Goal: Task Accomplishment & Management: Use online tool/utility

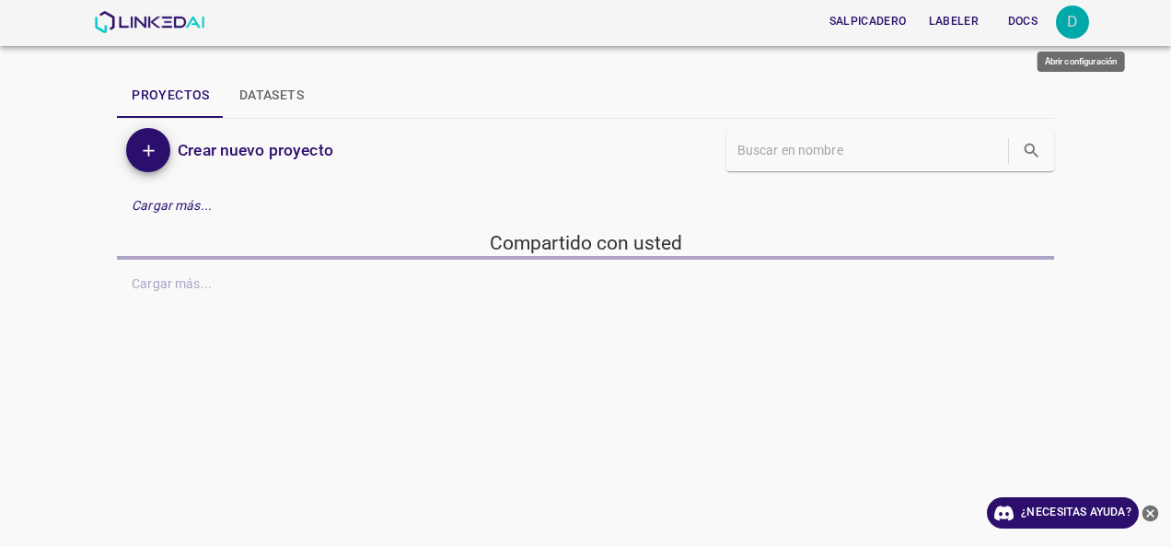
click at [1080, 20] on div "D" at bounding box center [1072, 22] width 33 height 33
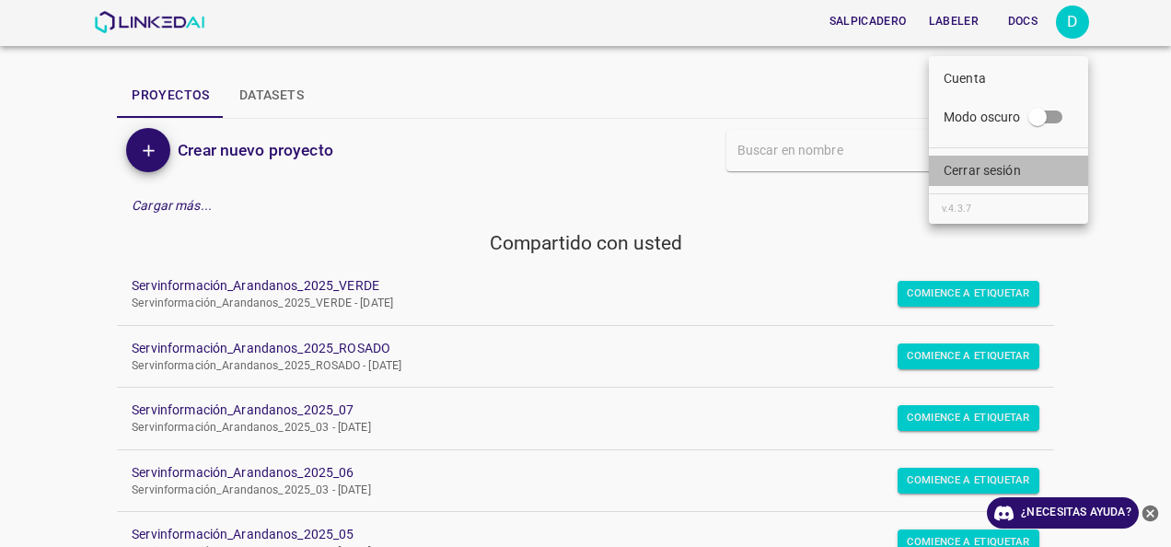
click at [985, 180] on p "Cerrar sesión" at bounding box center [982, 170] width 77 height 19
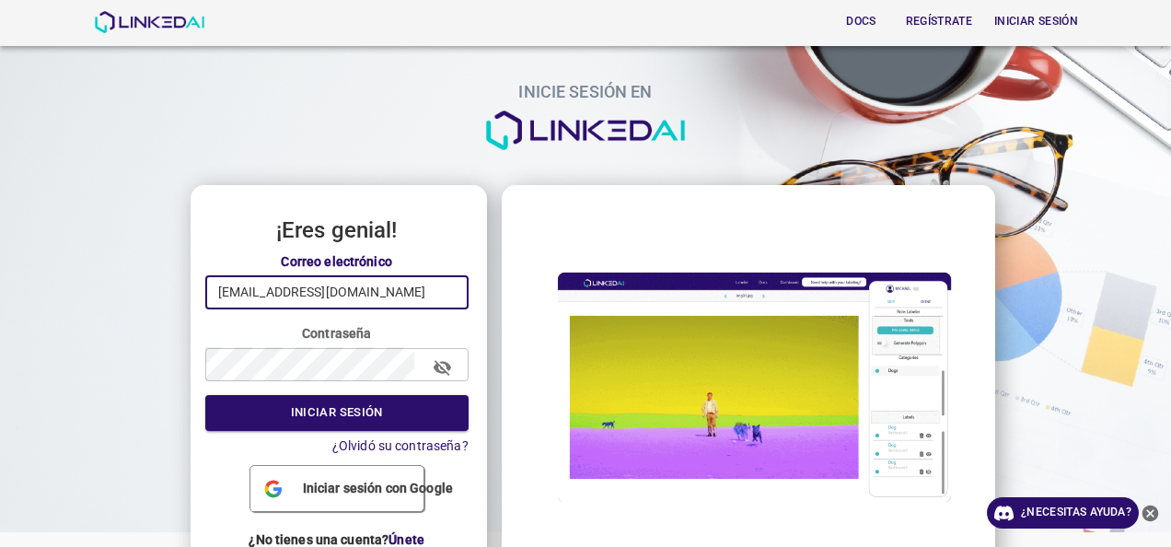
click at [378, 296] on input "nanisp37@gmail.com" at bounding box center [336, 292] width 263 height 34
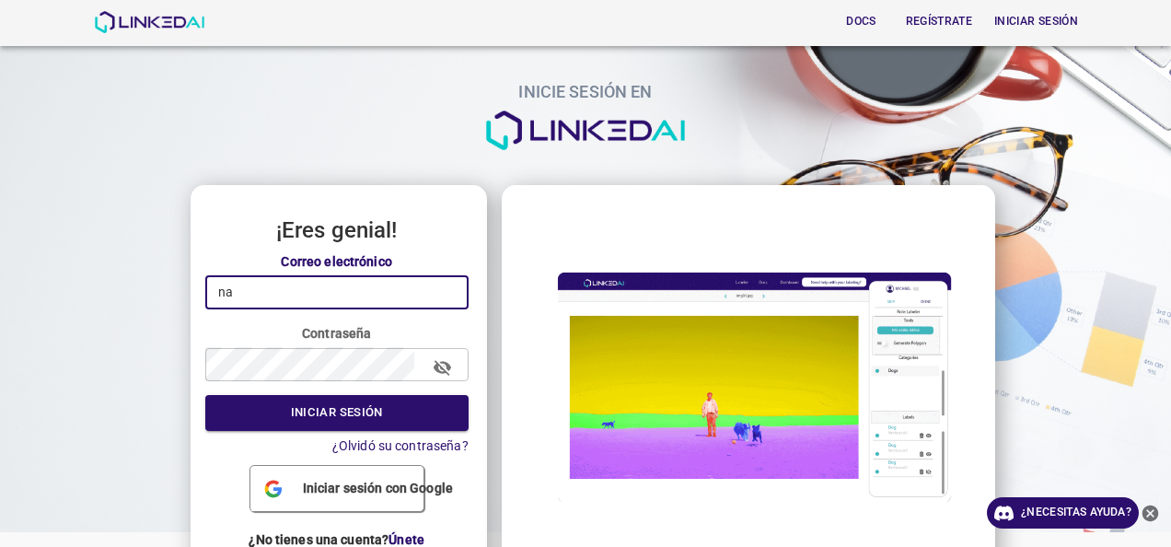
type input "n"
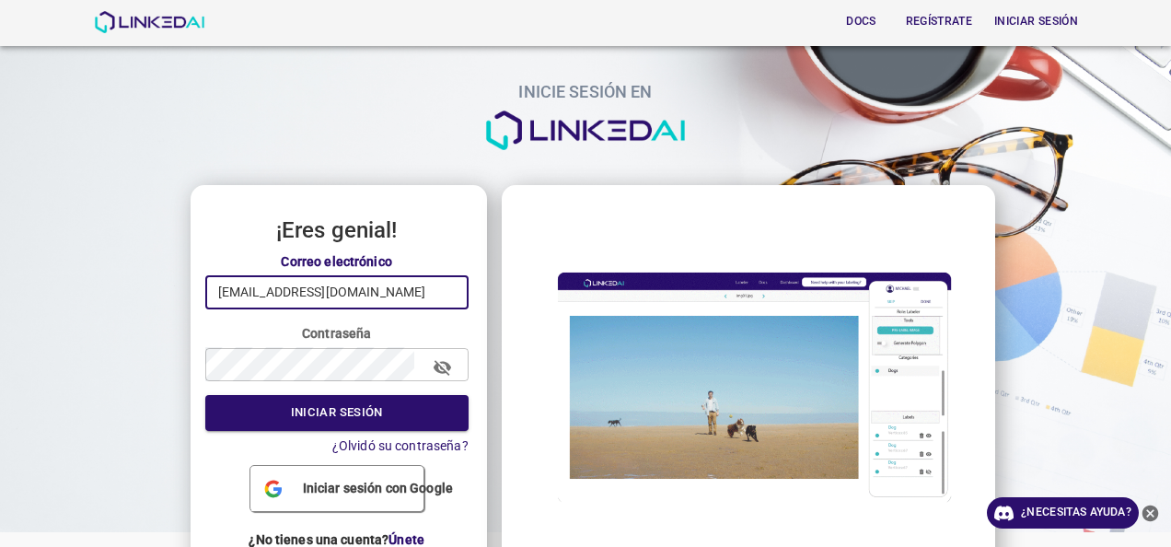
type input "[EMAIL_ADDRESS][DOMAIN_NAME]"
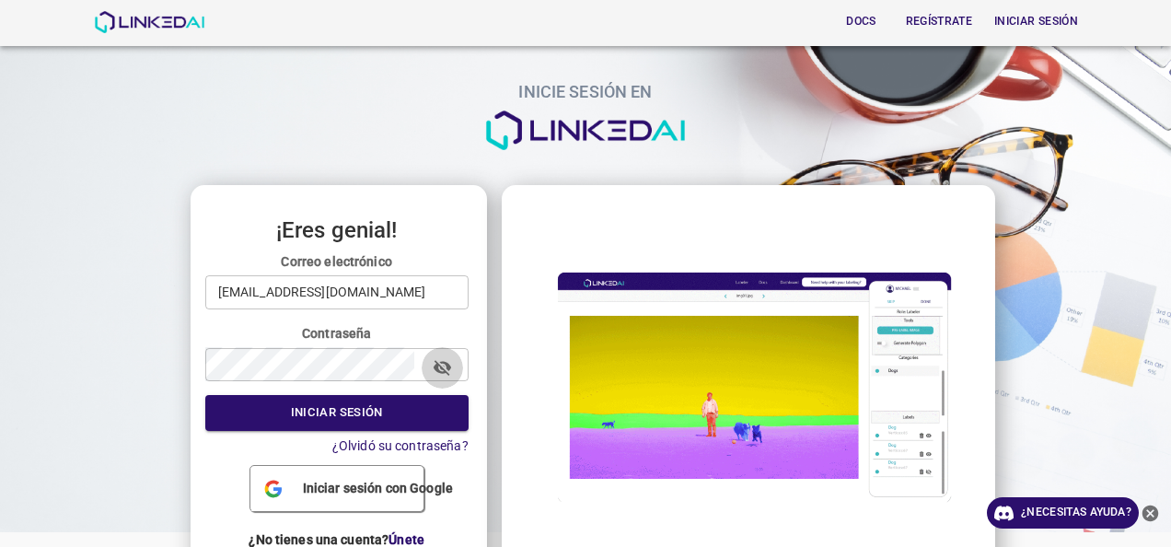
click at [442, 365] on icon "button" at bounding box center [442, 368] width 17 height 16
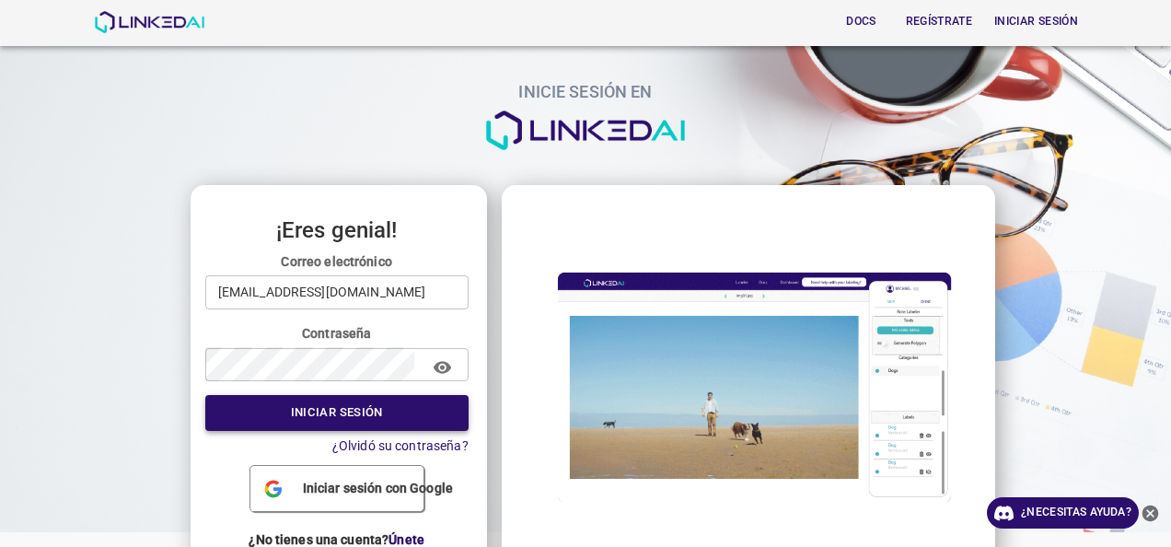
click at [350, 411] on button "Iniciar sesión" at bounding box center [336, 413] width 263 height 36
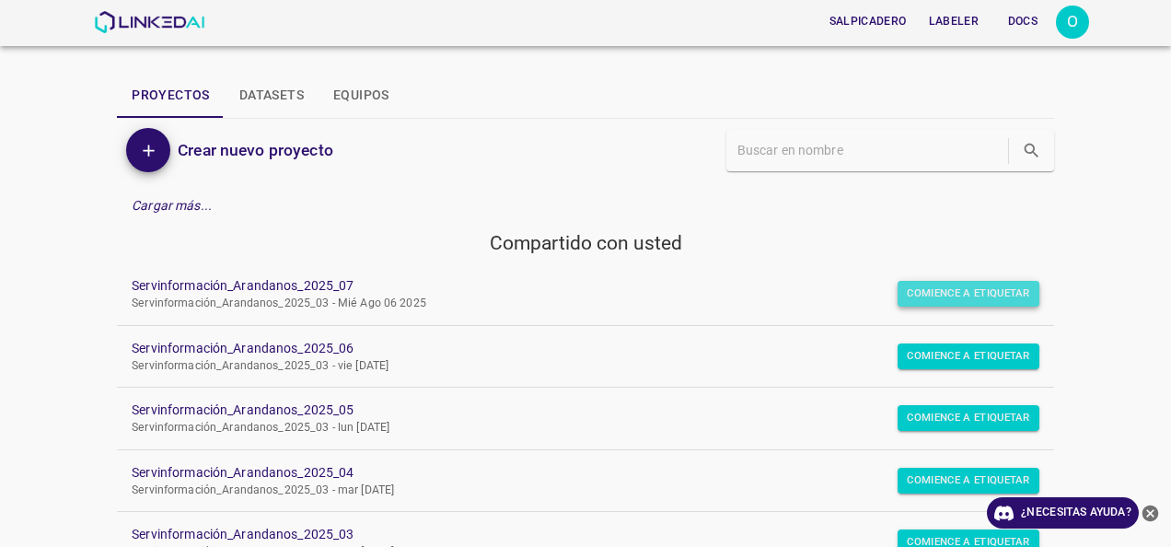
click at [980, 295] on button "Comience a etiquetar" at bounding box center [969, 294] width 142 height 26
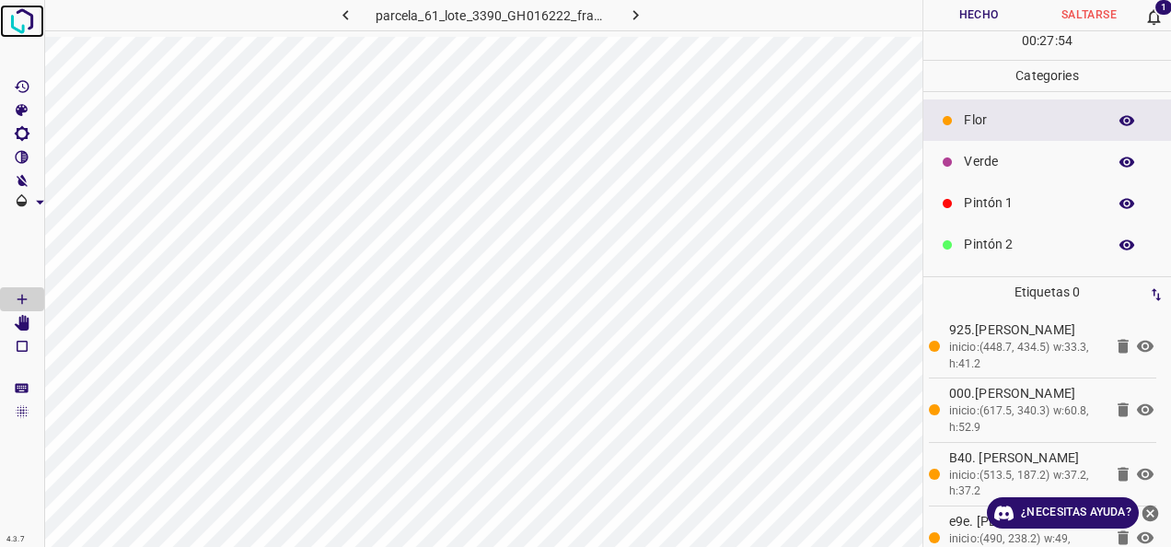
click at [13, 18] on img at bounding box center [22, 21] width 33 height 33
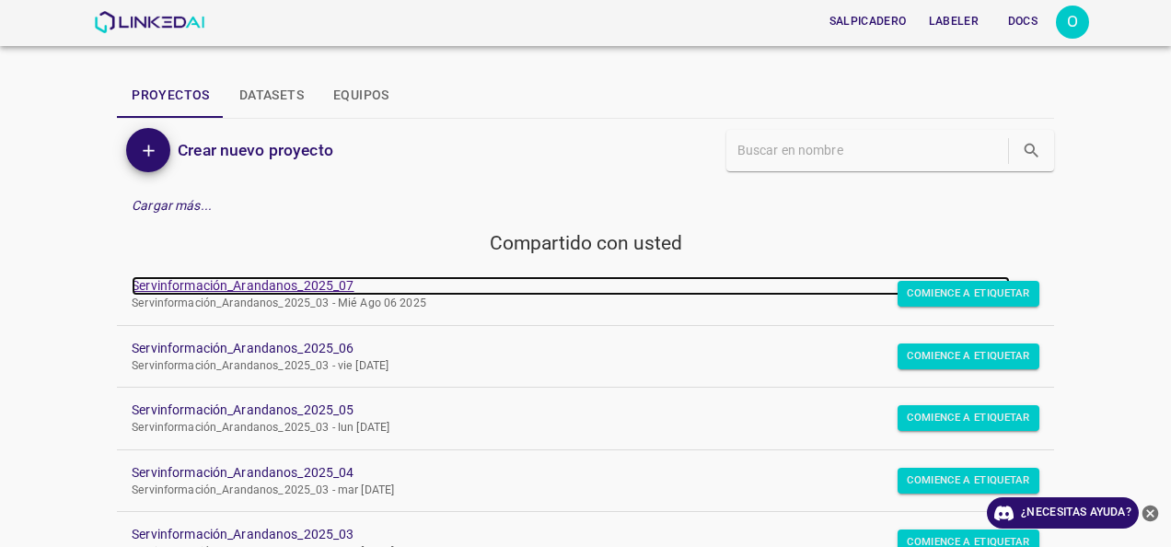
click at [239, 291] on link "Servinformación_Arandanos_2025_07" at bounding box center [571, 285] width 878 height 19
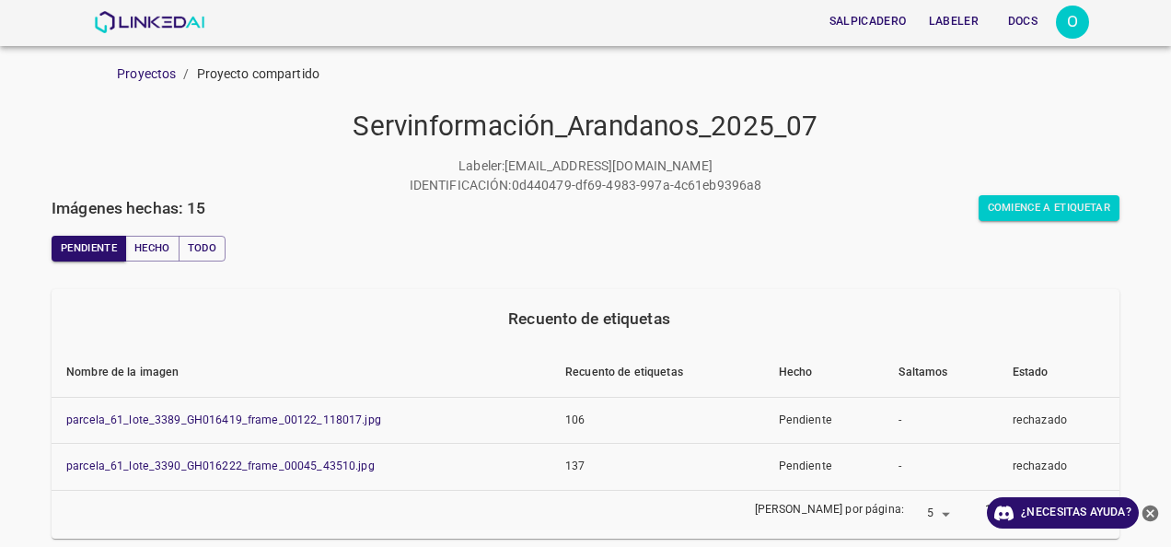
scroll to position [184, 0]
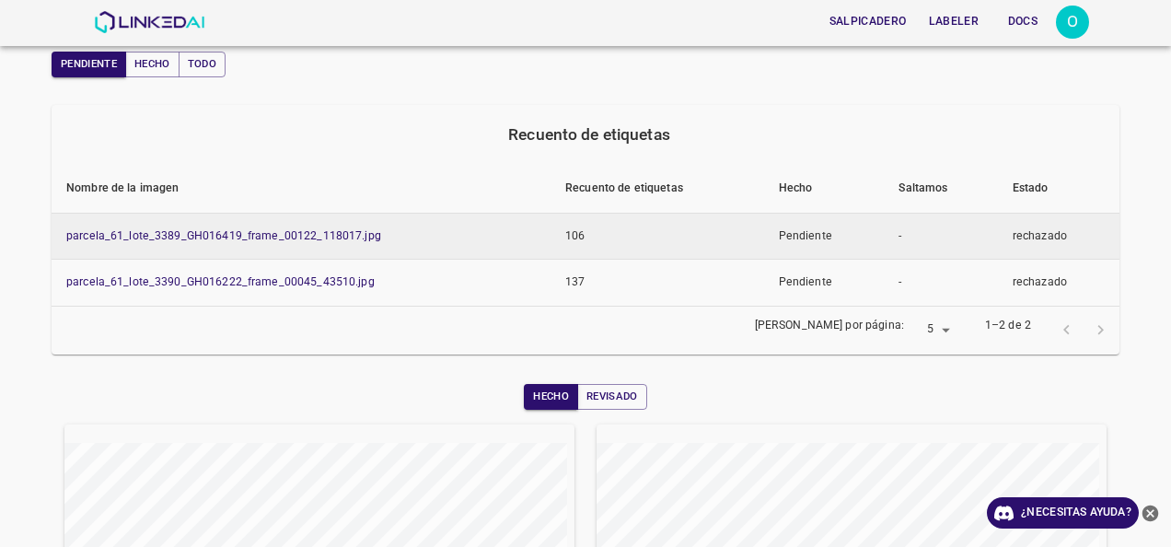
click at [319, 227] on td "parcela_61_lote_3389_GH016419_frame_00122_118017.jpg" at bounding box center [301, 236] width 499 height 47
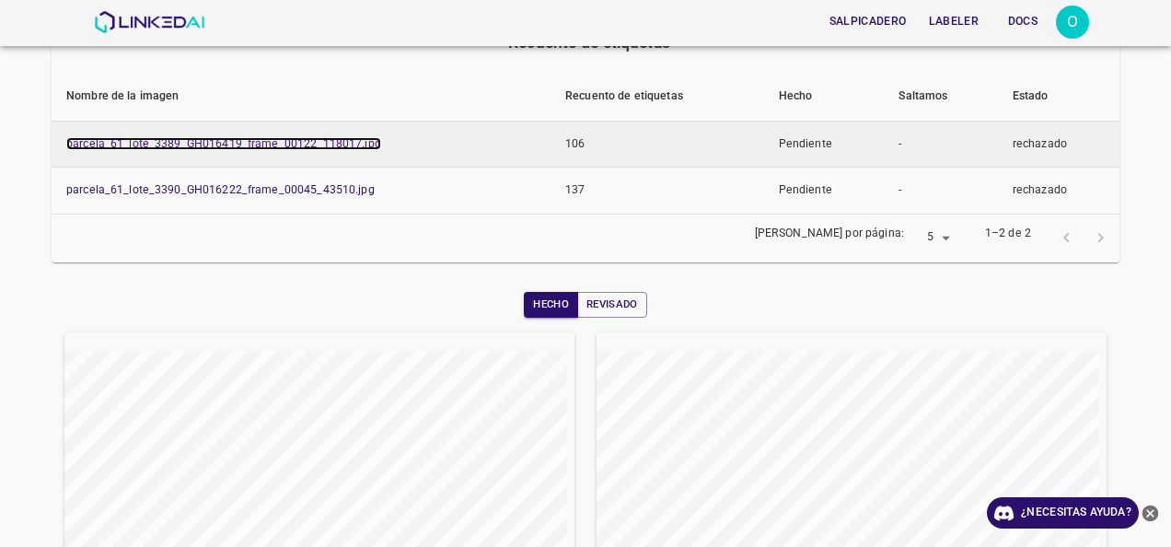
drag, startPoint x: 230, startPoint y: 140, endPoint x: 172, endPoint y: 144, distance: 58.1
click at [172, 144] on link "parcela_61_lote_3389_GH016419_frame_00122_118017.jpg" at bounding box center [223, 143] width 315 height 13
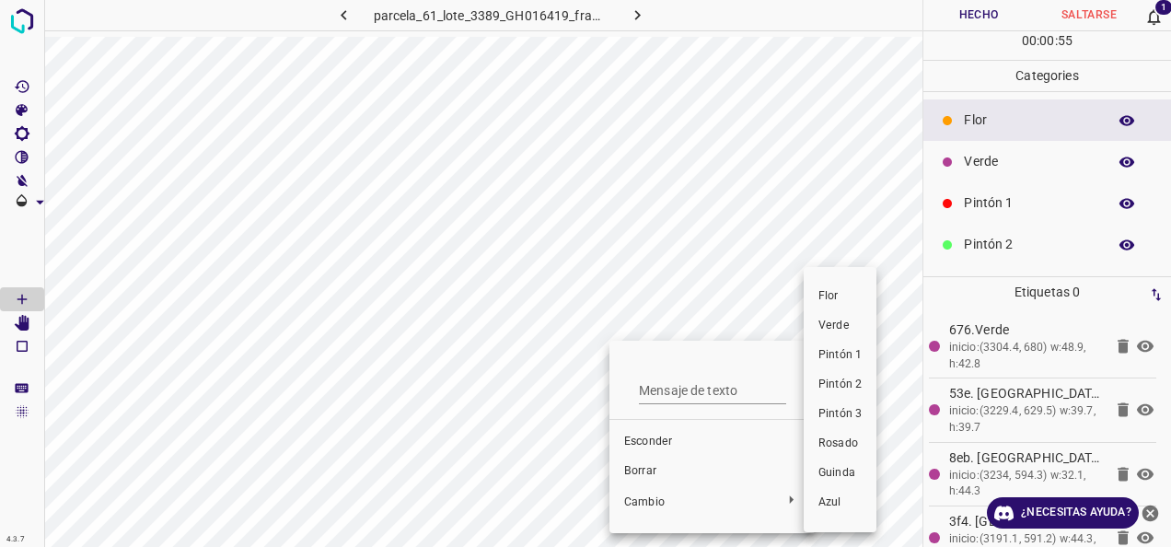
click at [646, 467] on div at bounding box center [585, 273] width 1171 height 547
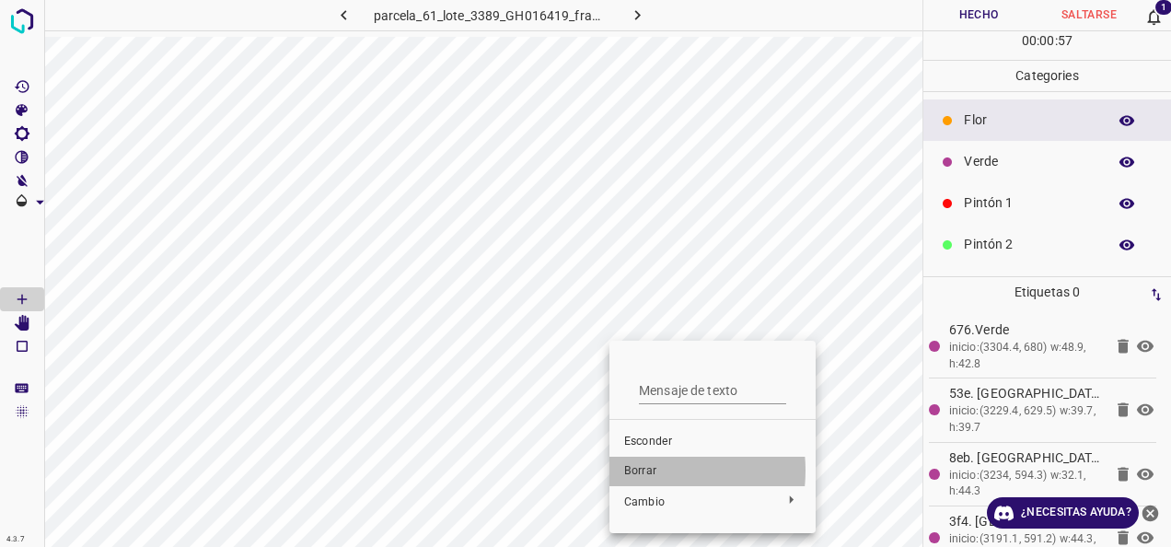
click at [638, 470] on span "Borrar" at bounding box center [712, 471] width 177 height 17
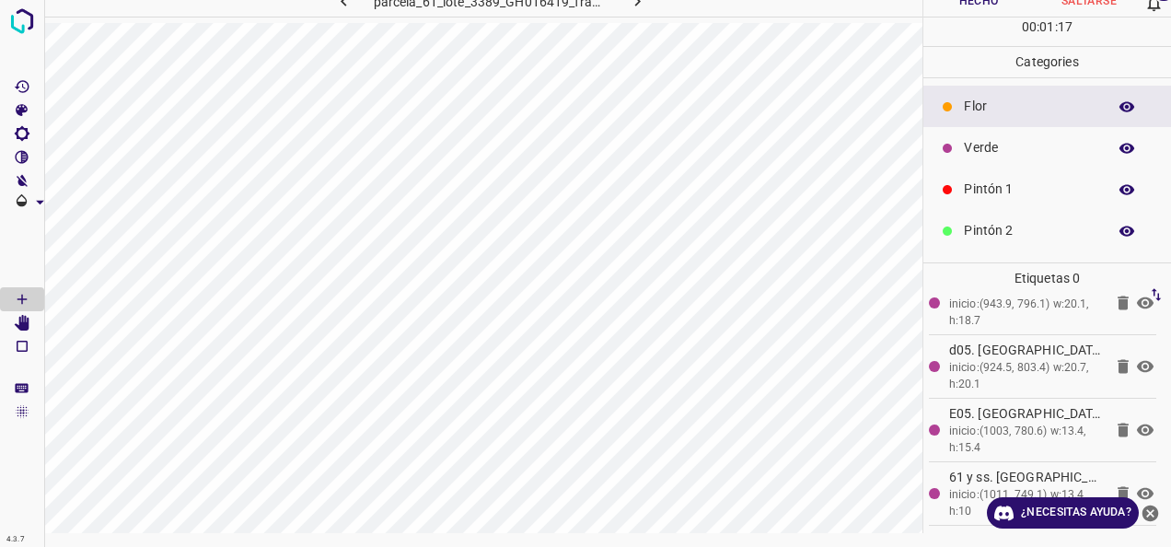
scroll to position [6448, 0]
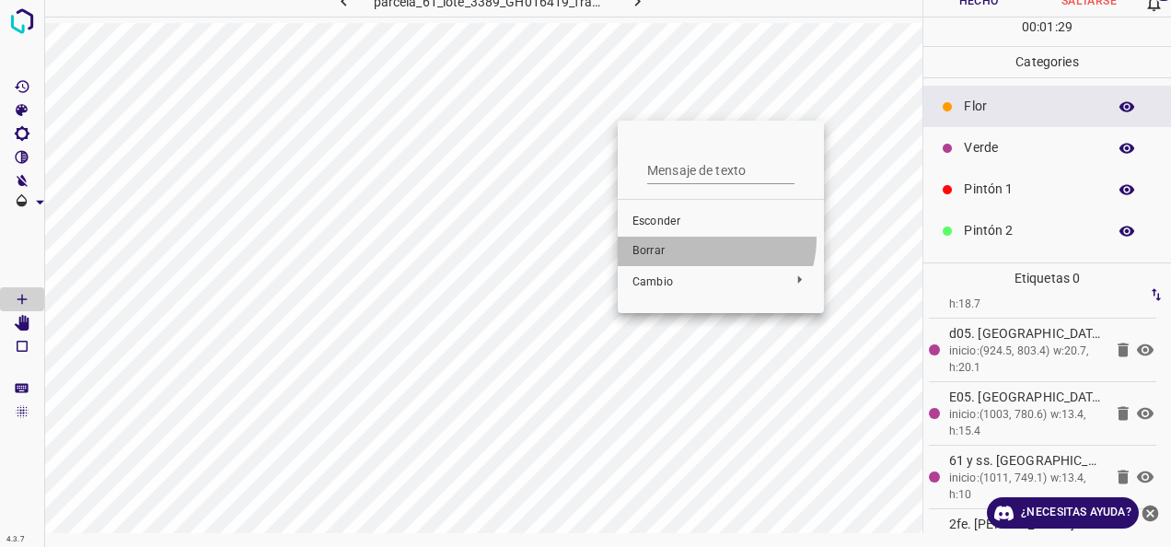
click at [713, 239] on li "Borrar" at bounding box center [721, 251] width 206 height 29
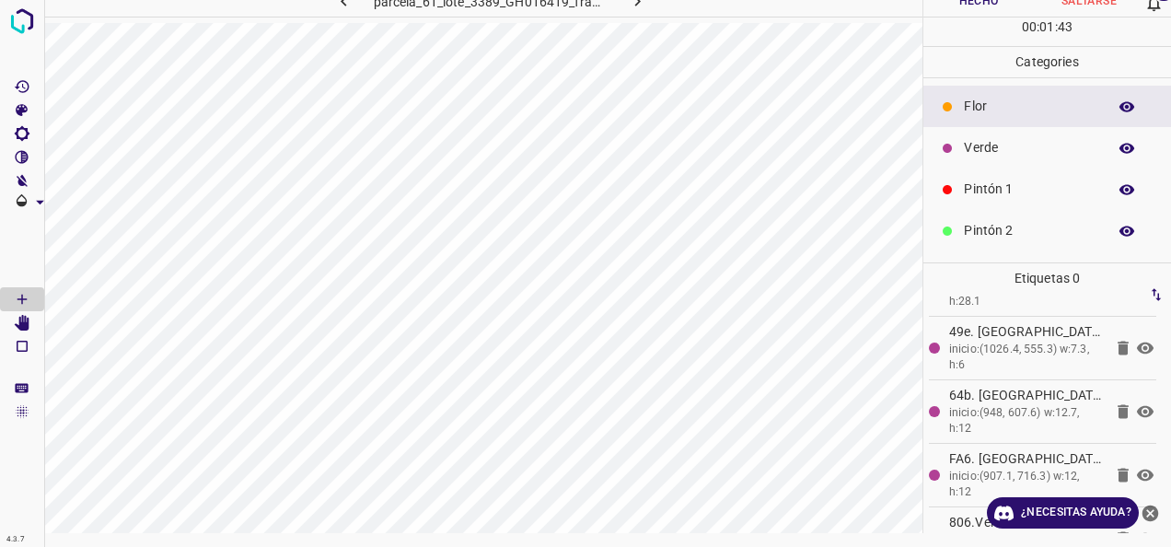
scroll to position [6021, 0]
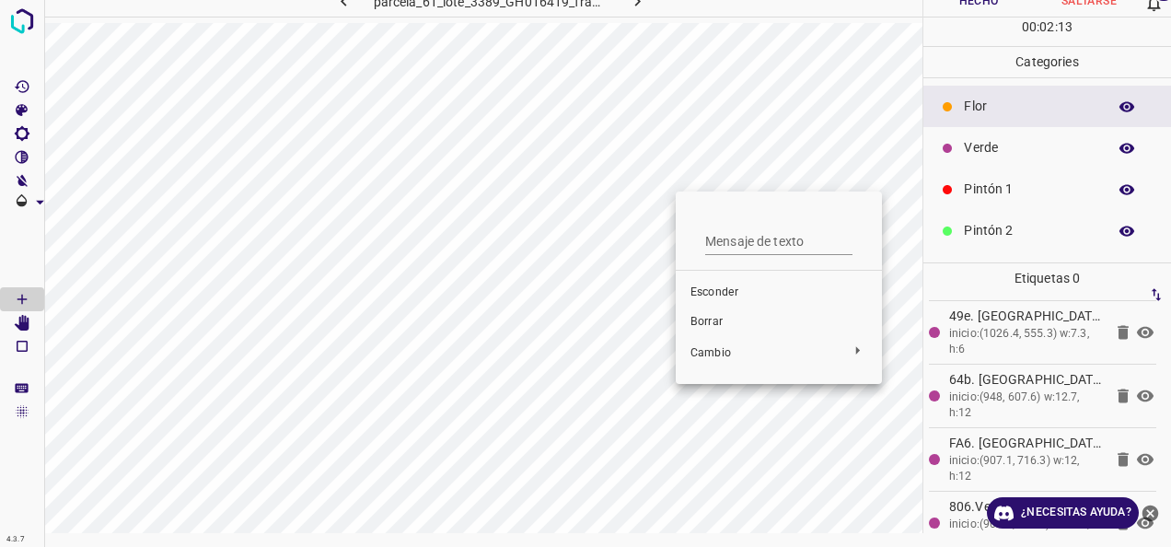
click at [746, 330] on li "Borrar" at bounding box center [779, 321] width 206 height 29
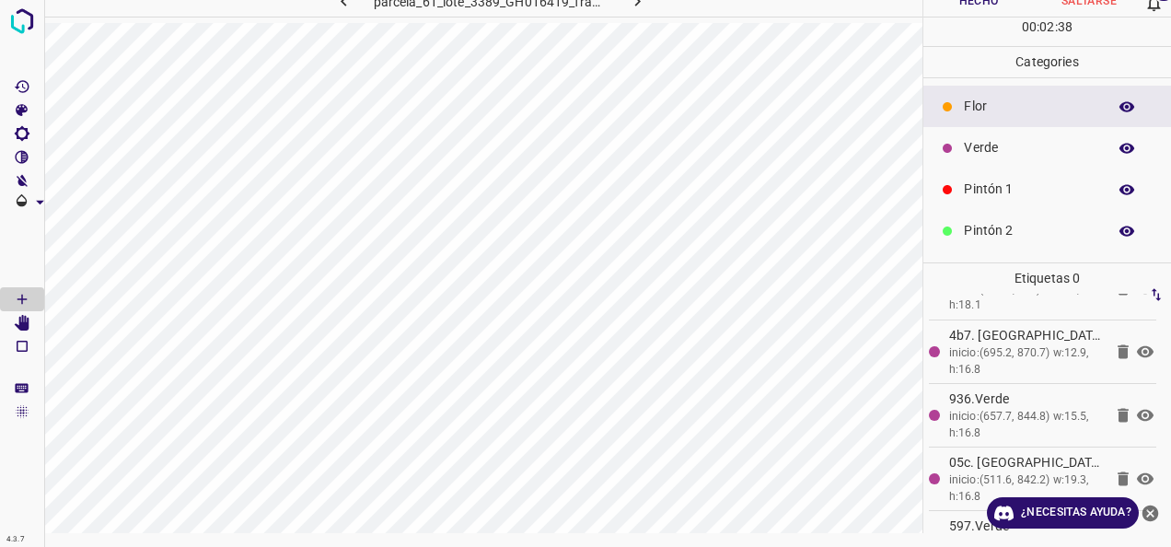
scroll to position [5233, 0]
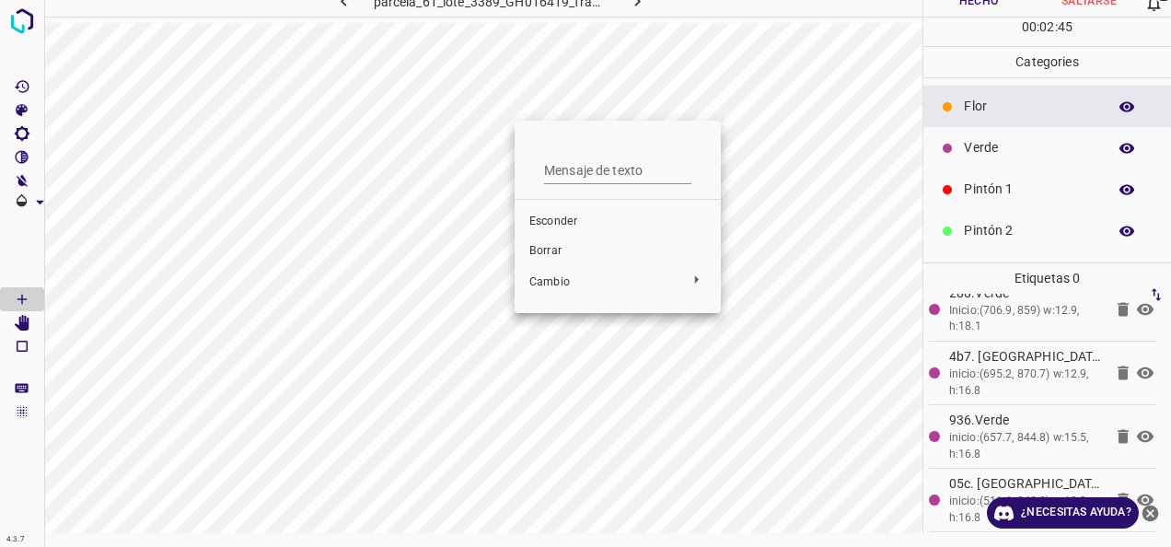
click at [574, 243] on span "Borrar" at bounding box center [617, 251] width 177 height 17
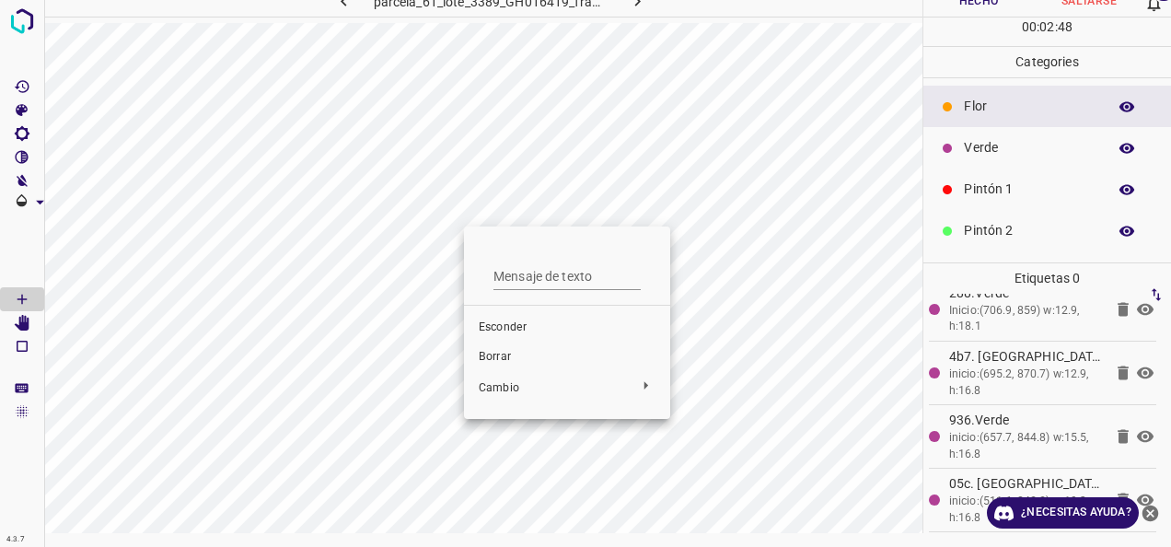
click at [529, 347] on li "Borrar" at bounding box center [567, 356] width 206 height 29
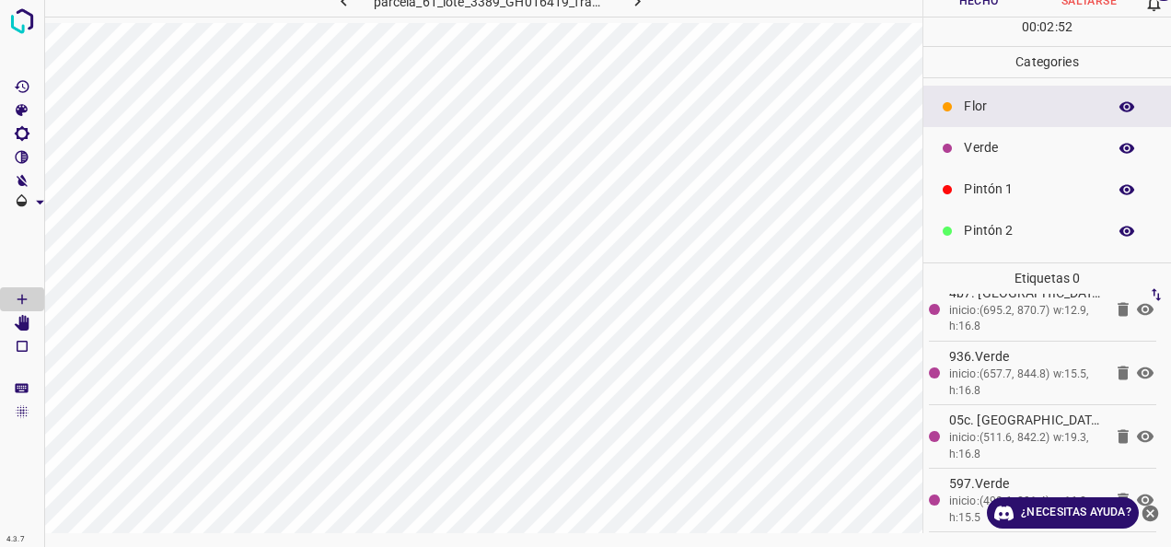
click at [992, 107] on p "Flor" at bounding box center [1030, 106] width 133 height 19
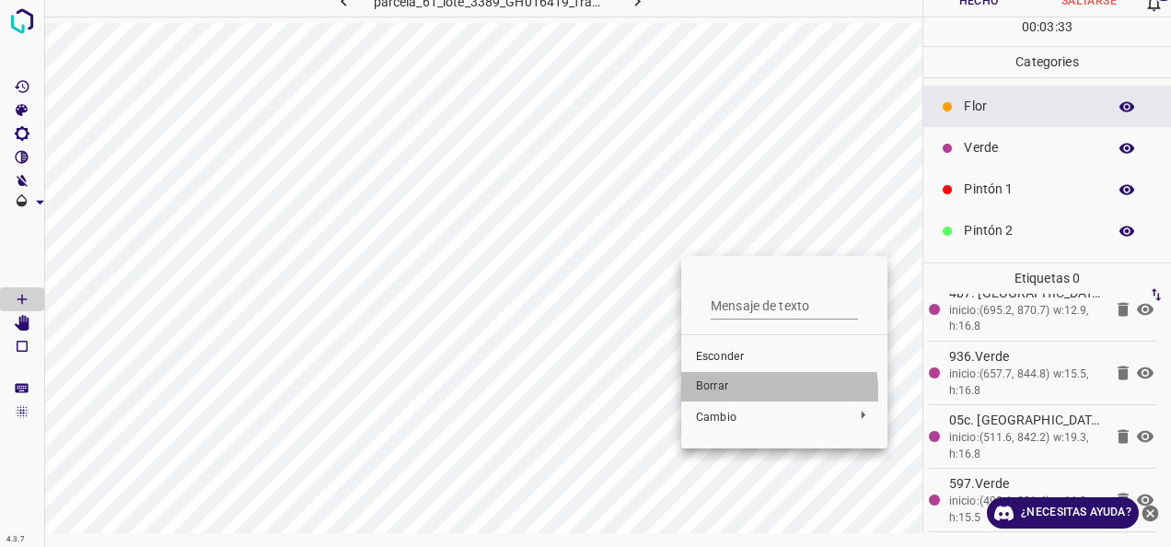
click at [729, 392] on span "Borrar" at bounding box center [784, 386] width 177 height 17
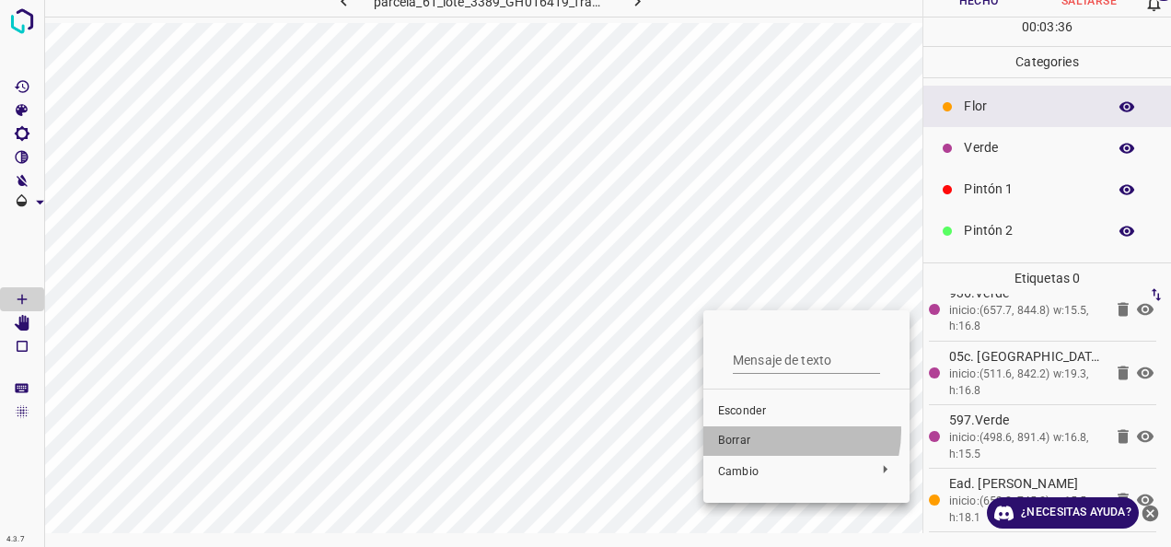
click at [781, 431] on li "Borrar" at bounding box center [806, 440] width 206 height 29
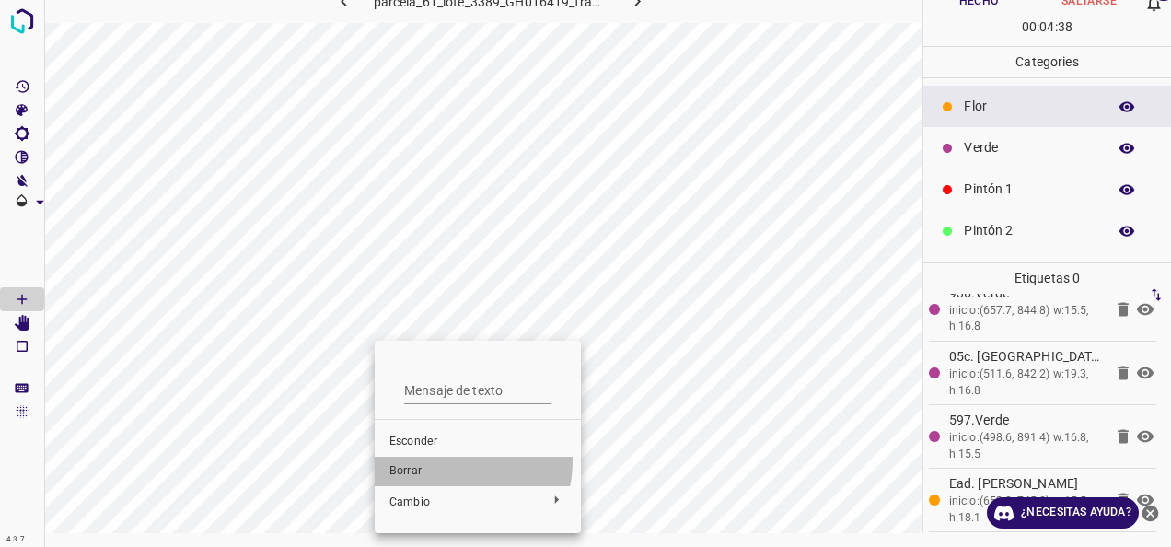
click at [430, 459] on li "Borrar" at bounding box center [478, 471] width 206 height 29
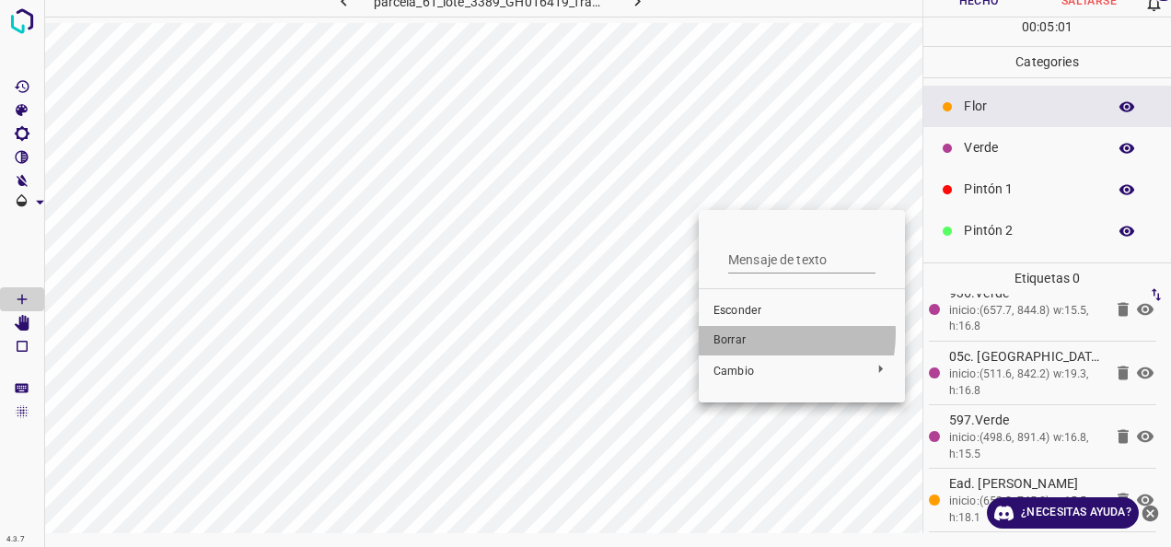
click at [760, 333] on span "Borrar" at bounding box center [801, 340] width 177 height 17
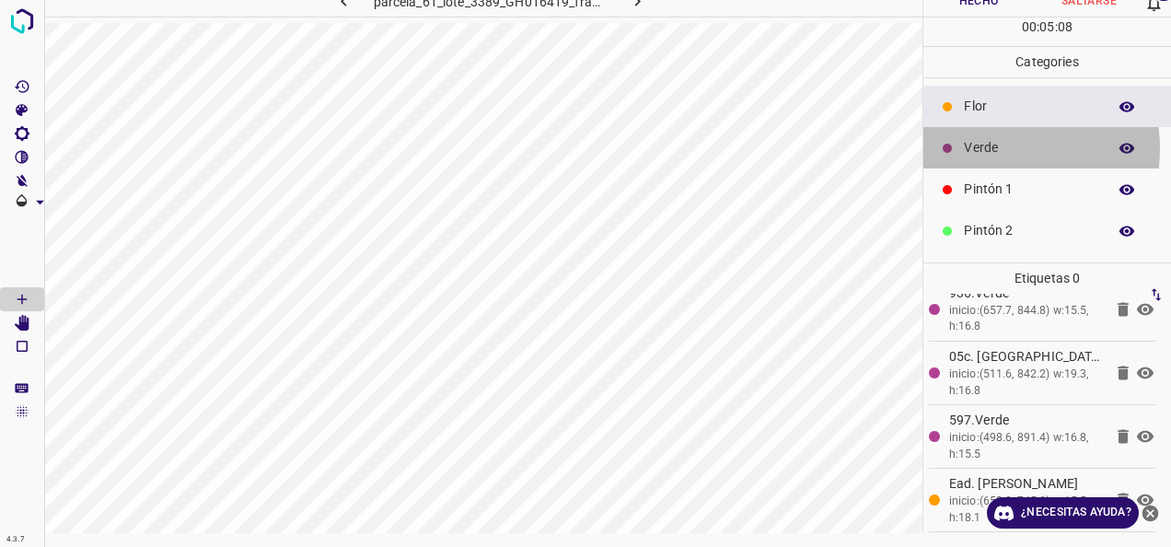
click at [987, 147] on p "Verde" at bounding box center [1030, 147] width 133 height 19
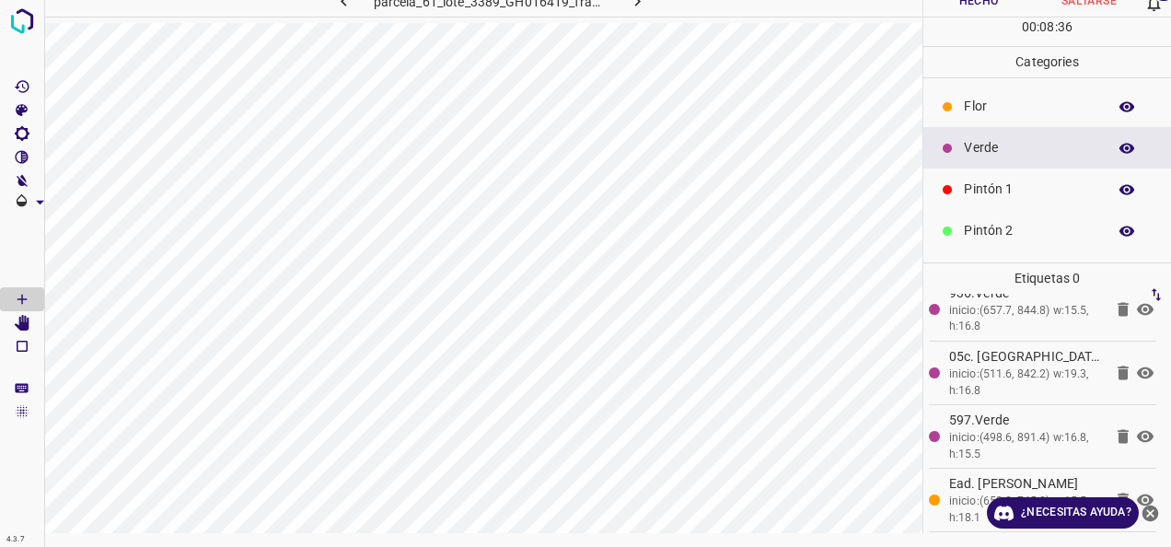
click at [974, 105] on p "Flor" at bounding box center [1030, 106] width 133 height 19
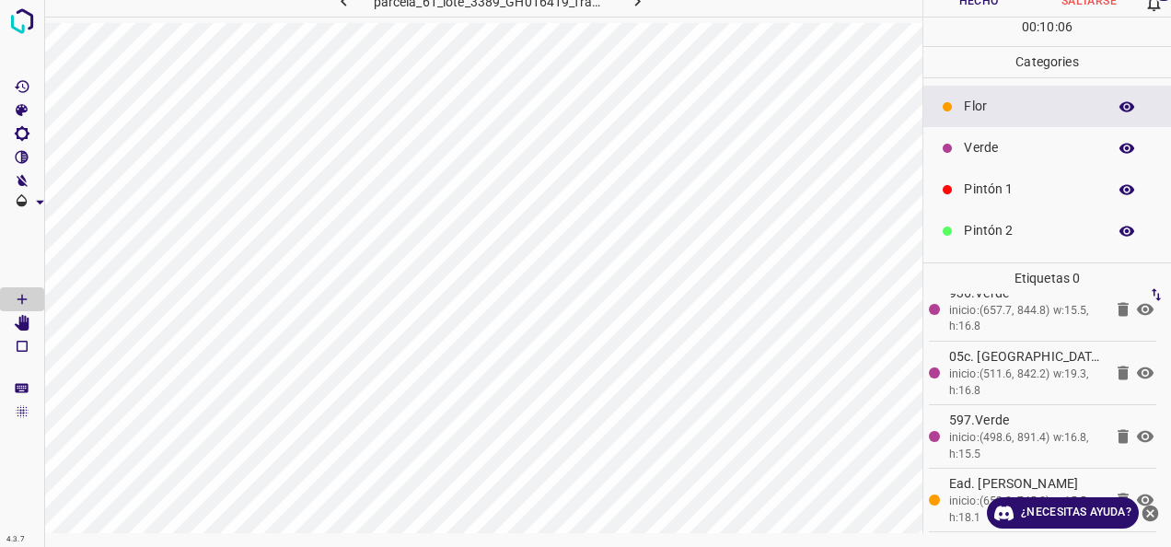
click at [971, 153] on p "Verde" at bounding box center [1030, 147] width 133 height 19
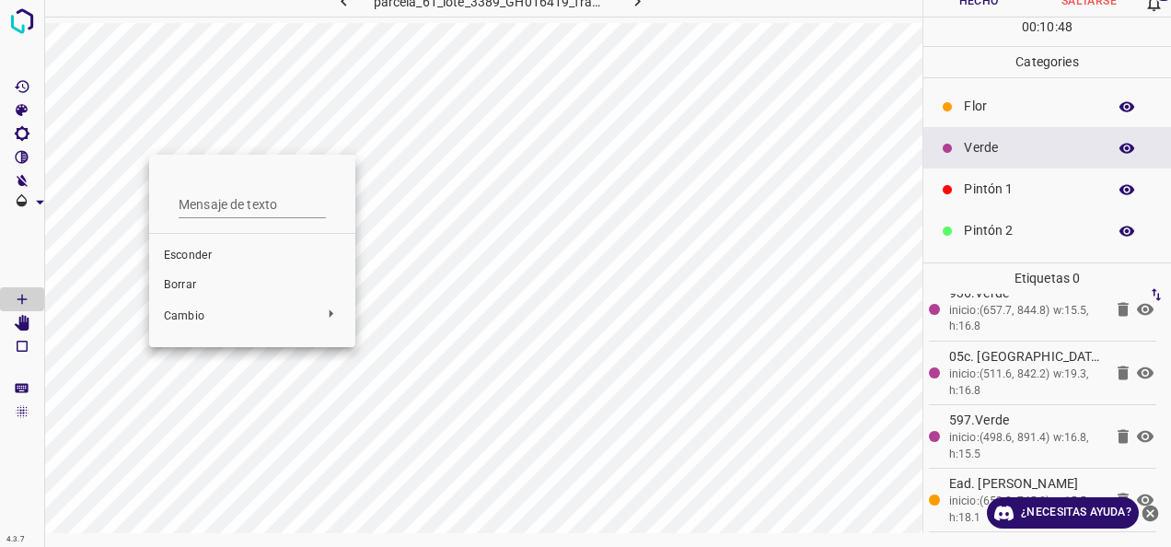
click at [199, 293] on span "Borrar" at bounding box center [252, 285] width 177 height 17
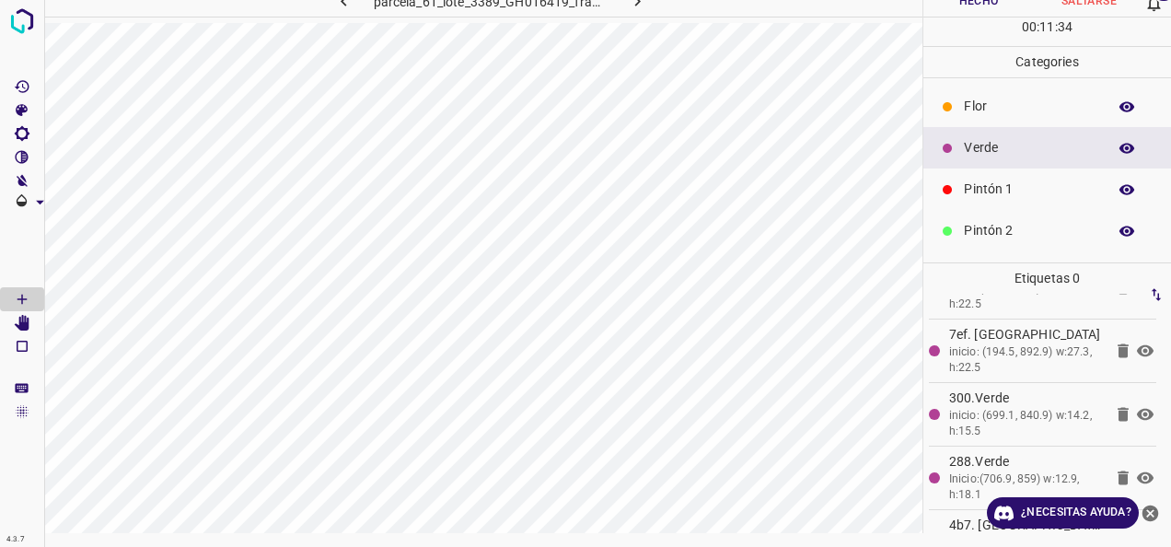
scroll to position [4918, 0]
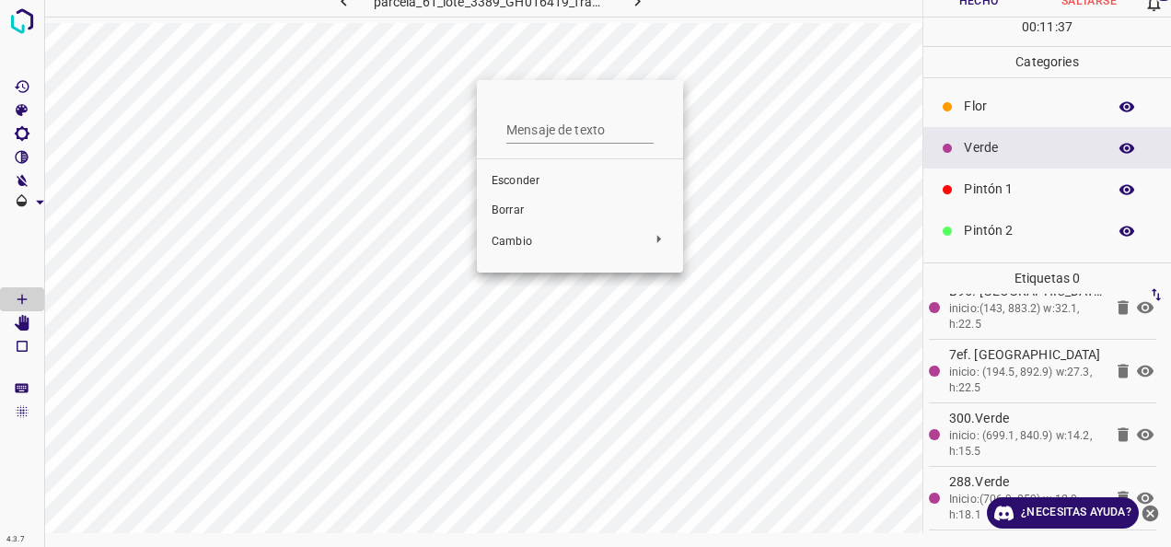
click at [541, 215] on span "Borrar" at bounding box center [580, 211] width 177 height 17
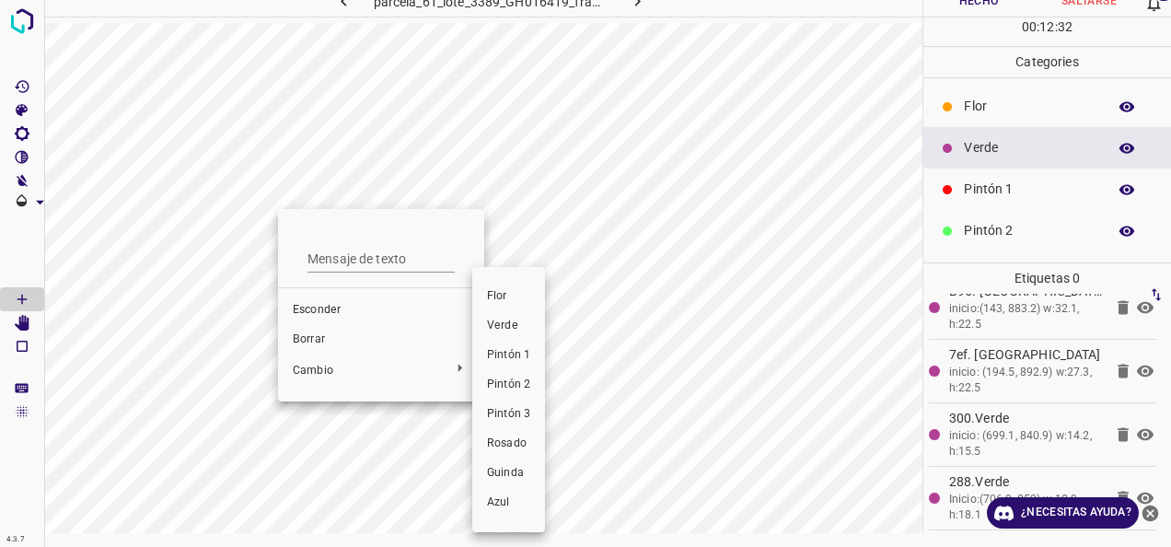
click at [304, 335] on div at bounding box center [585, 273] width 1171 height 547
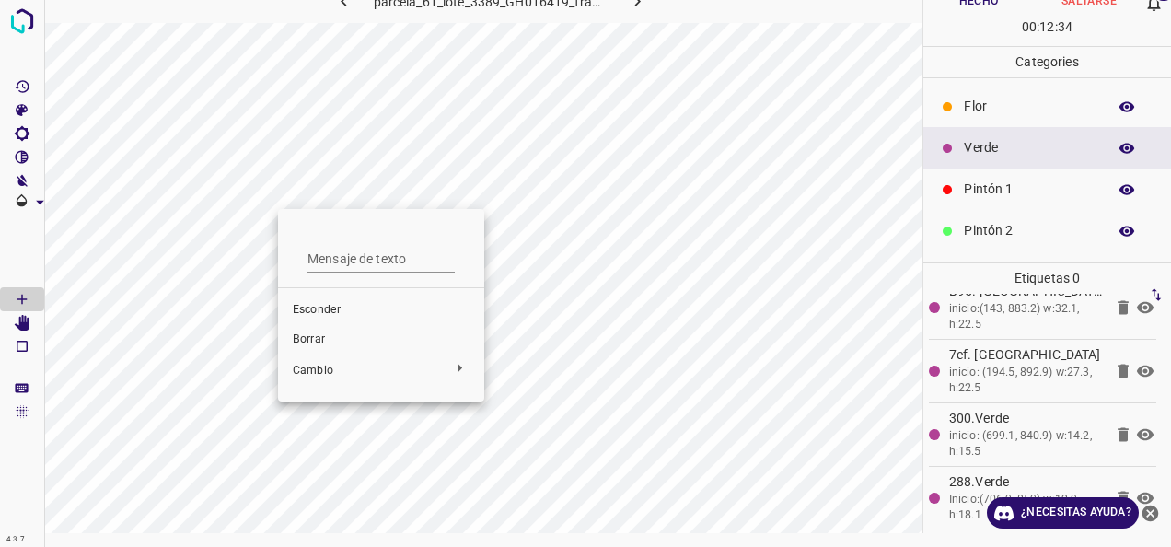
click at [317, 331] on span "Borrar" at bounding box center [381, 339] width 177 height 17
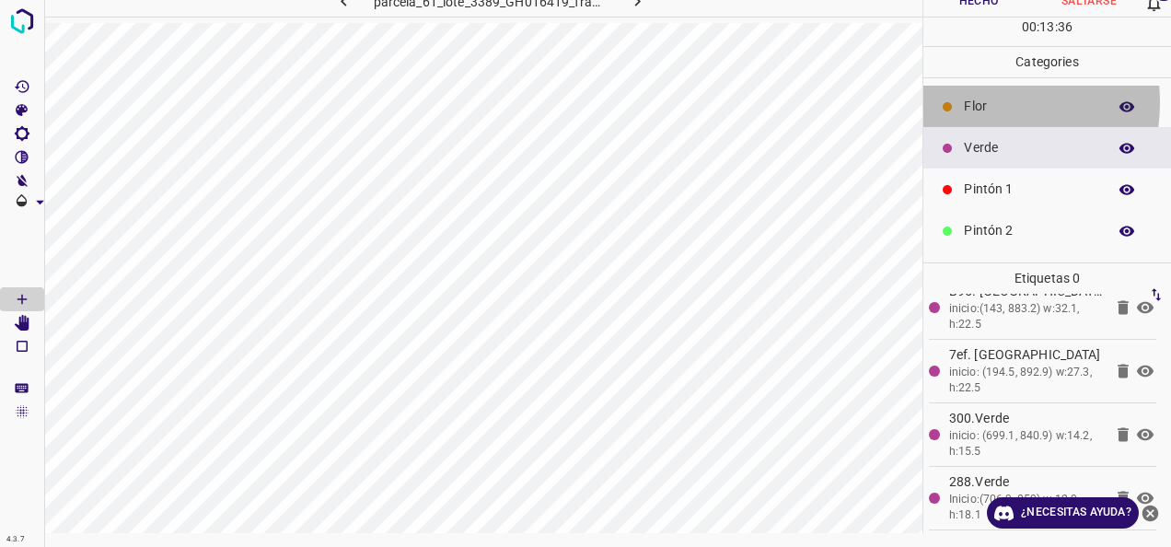
click at [969, 101] on p "Flor" at bounding box center [1030, 106] width 133 height 19
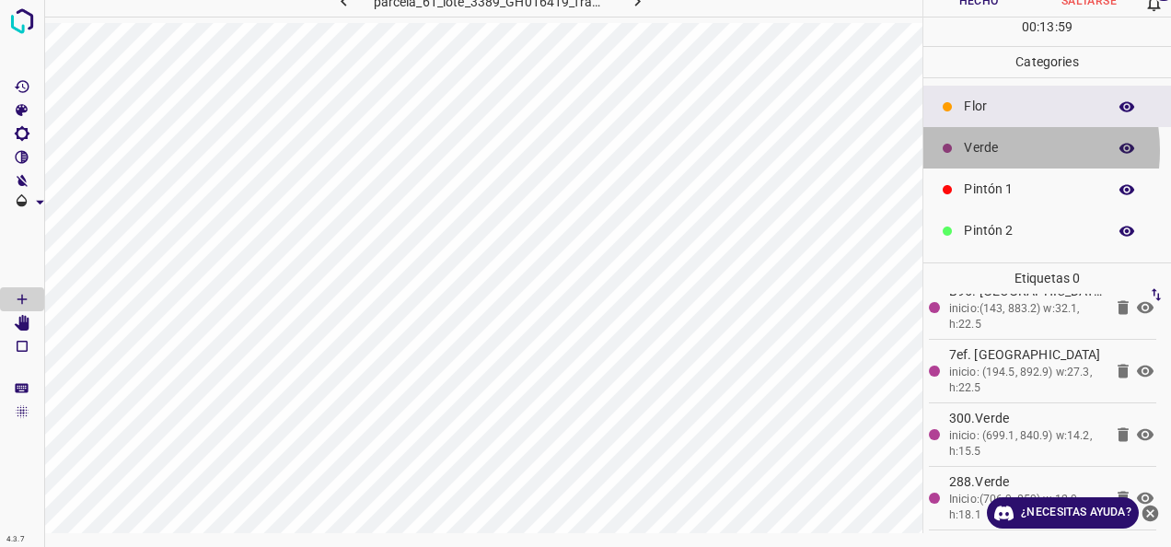
click at [982, 149] on p "Verde" at bounding box center [1030, 147] width 133 height 19
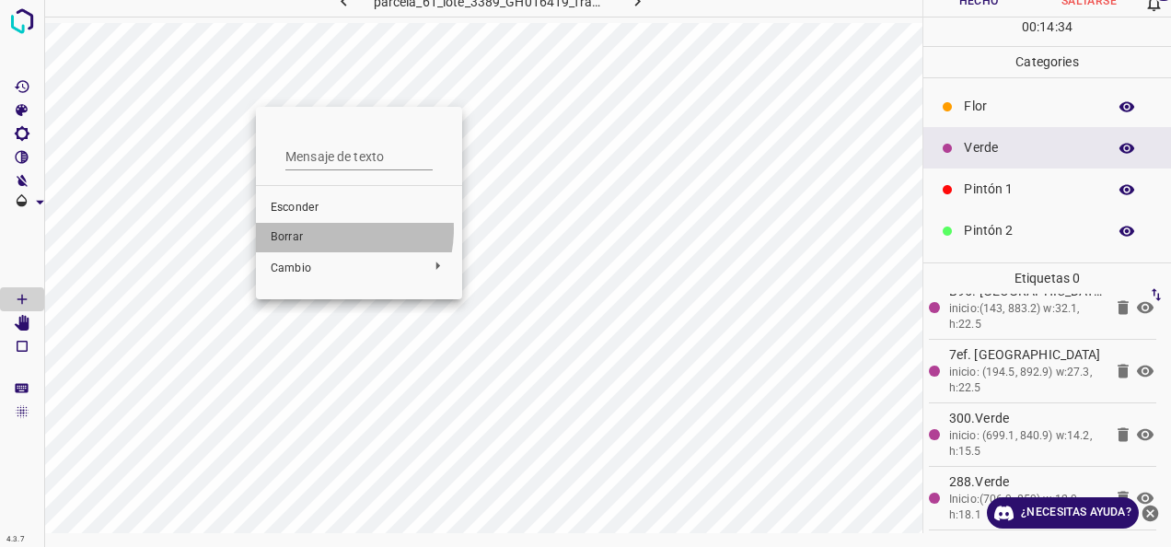
click at [320, 228] on li "Borrar" at bounding box center [359, 237] width 206 height 29
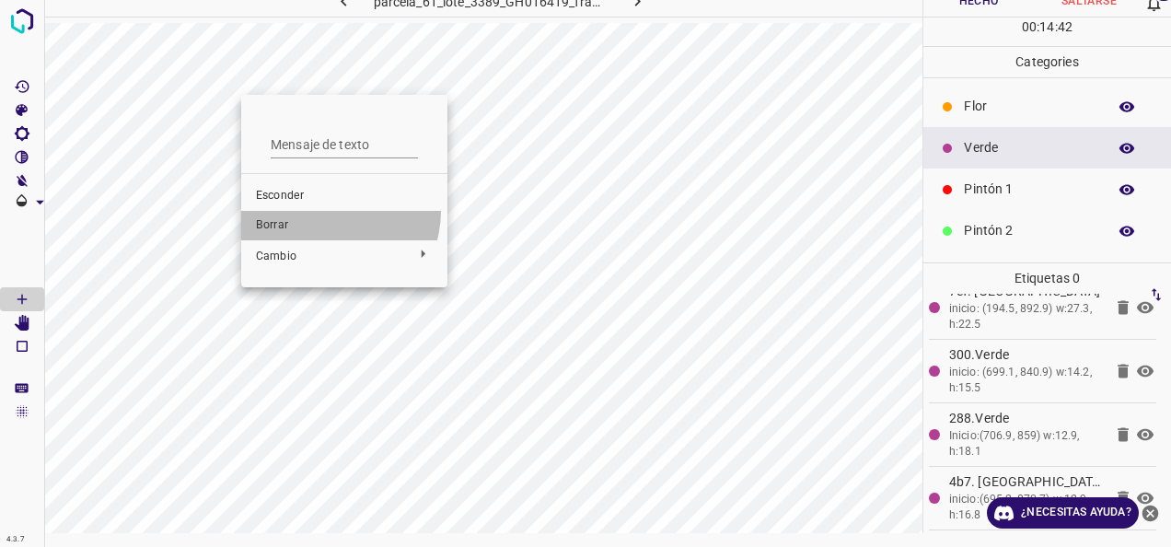
click at [329, 211] on li "Borrar" at bounding box center [344, 225] width 206 height 29
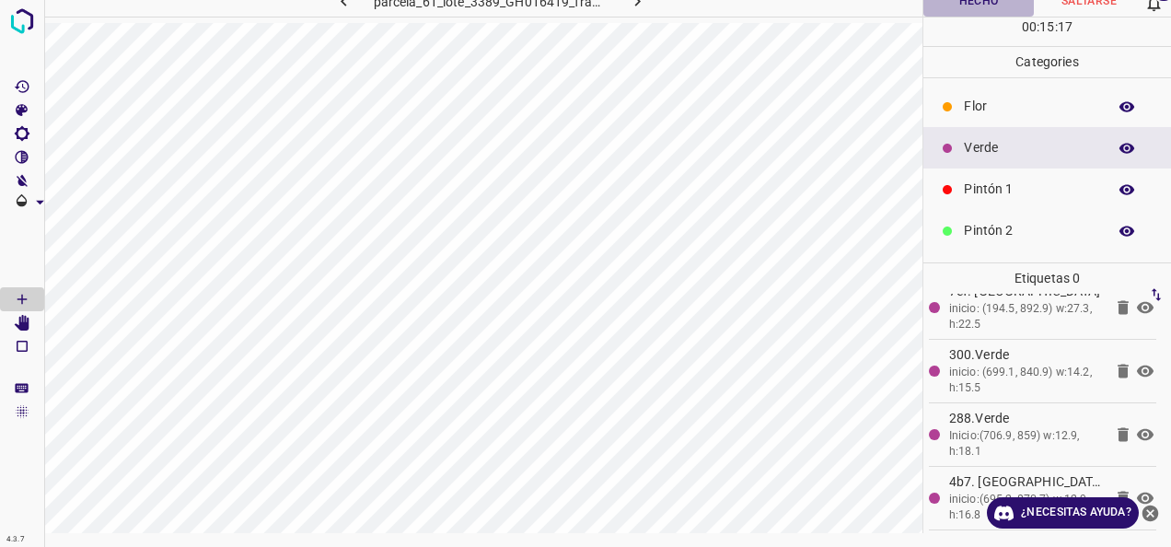
click at [974, 5] on button "Hecho" at bounding box center [978, 1] width 110 height 30
click at [24, 22] on img at bounding box center [22, 21] width 33 height 33
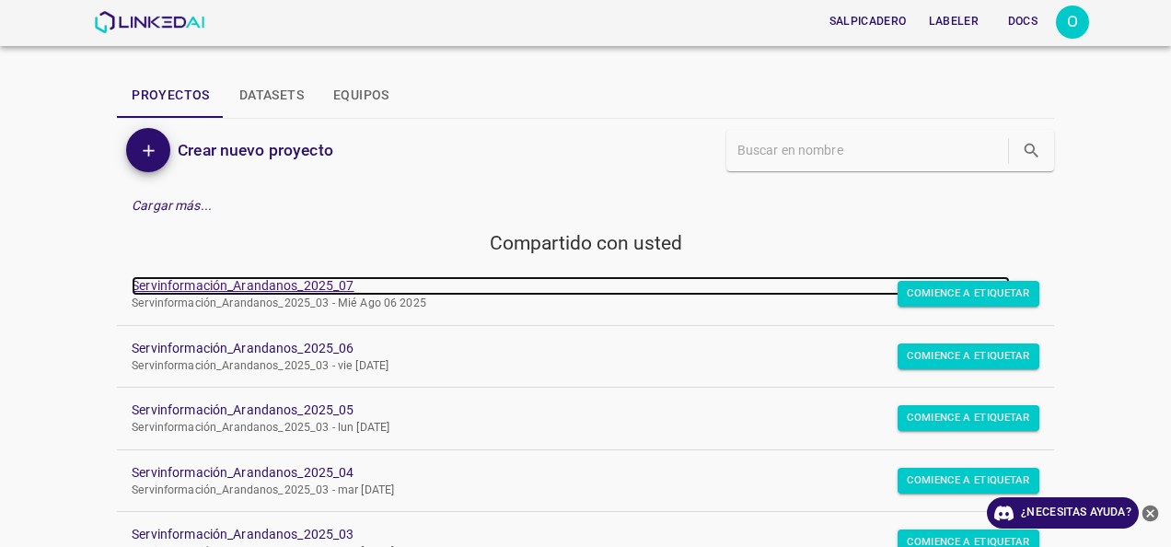
click at [252, 289] on link "Servinformación_Arandanos_2025_07" at bounding box center [571, 285] width 878 height 19
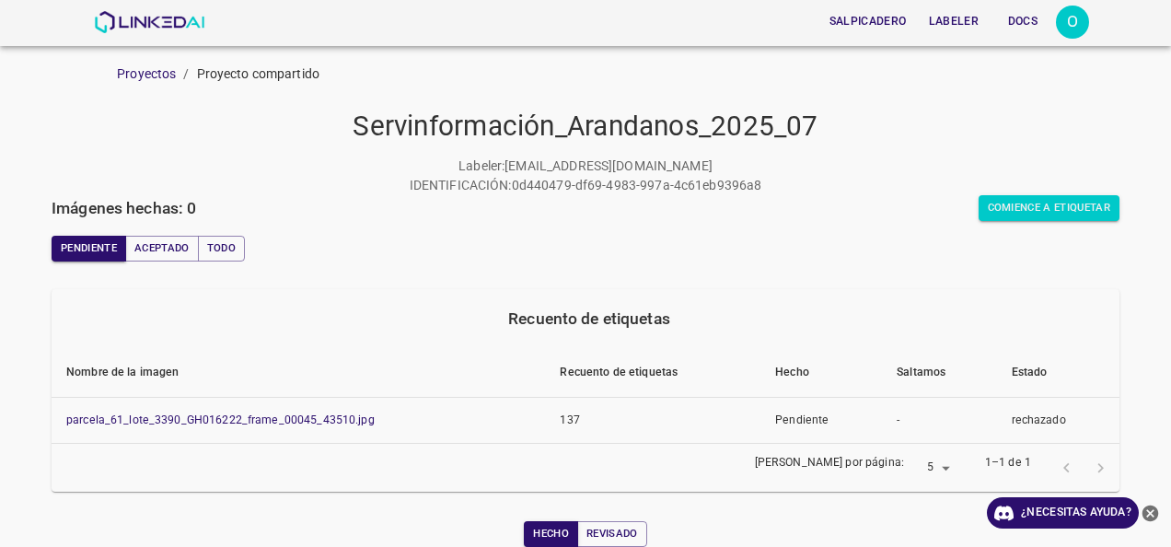
scroll to position [92, 0]
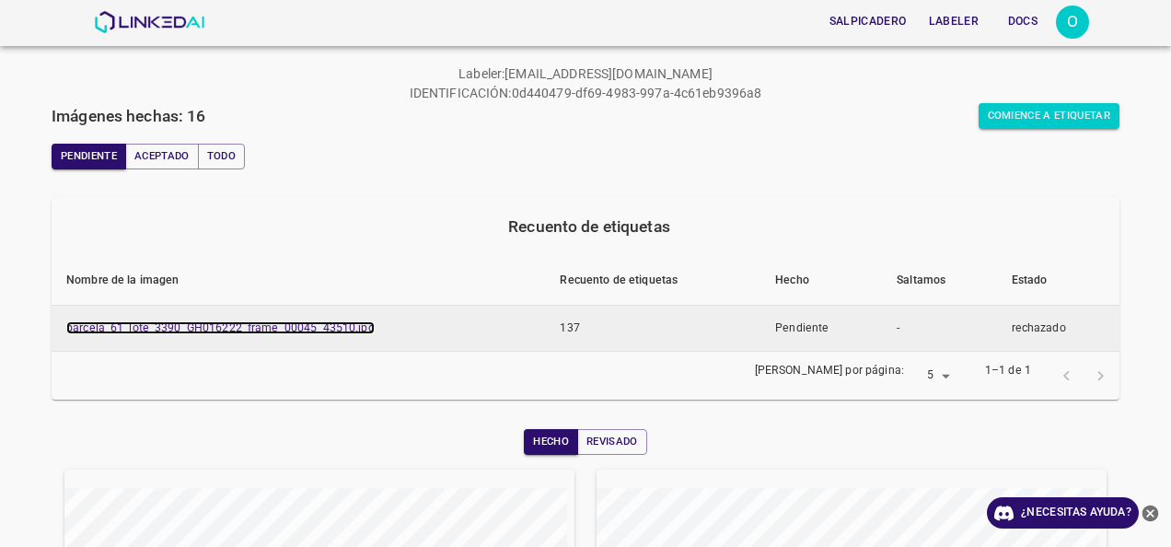
click at [250, 329] on link "parcela_61_lote_3390_GH016222_frame_00045_43510.jpg" at bounding box center [220, 327] width 308 height 13
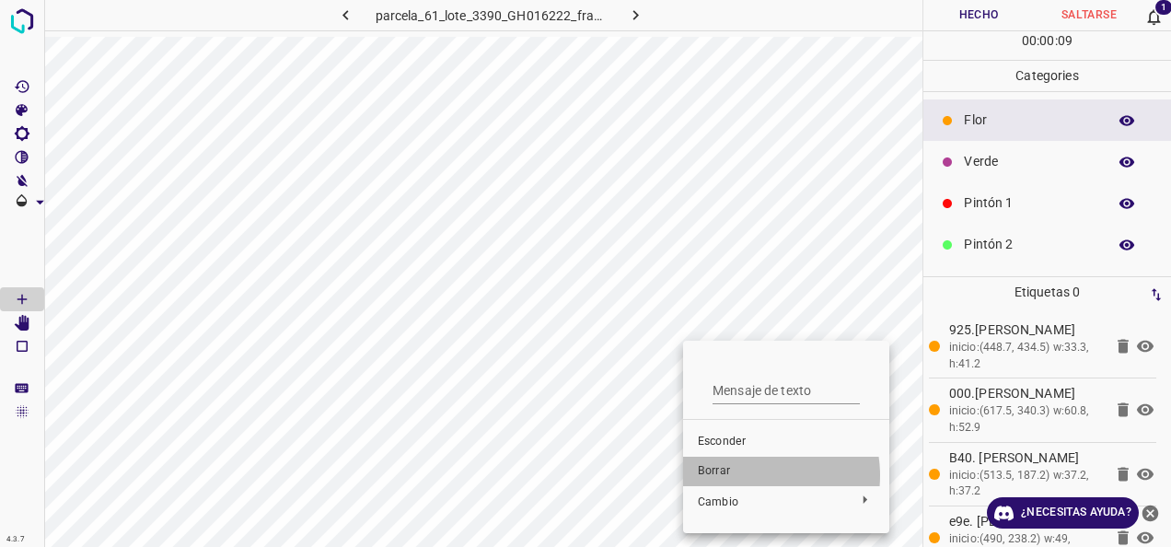
click at [747, 475] on span "Borrar" at bounding box center [786, 471] width 177 height 17
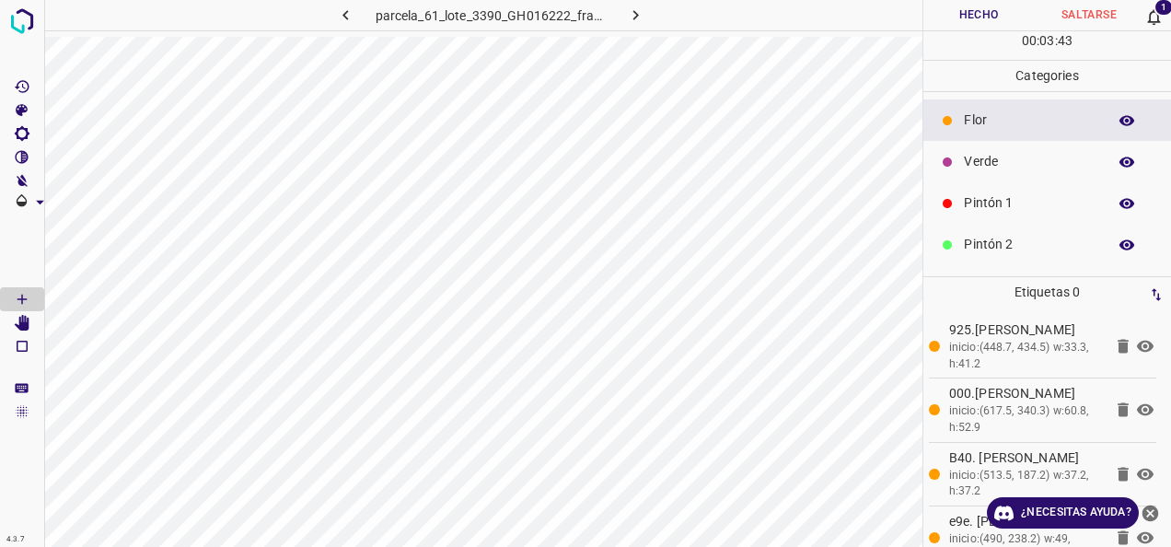
click at [1023, 120] on p "Flor" at bounding box center [1030, 119] width 133 height 19
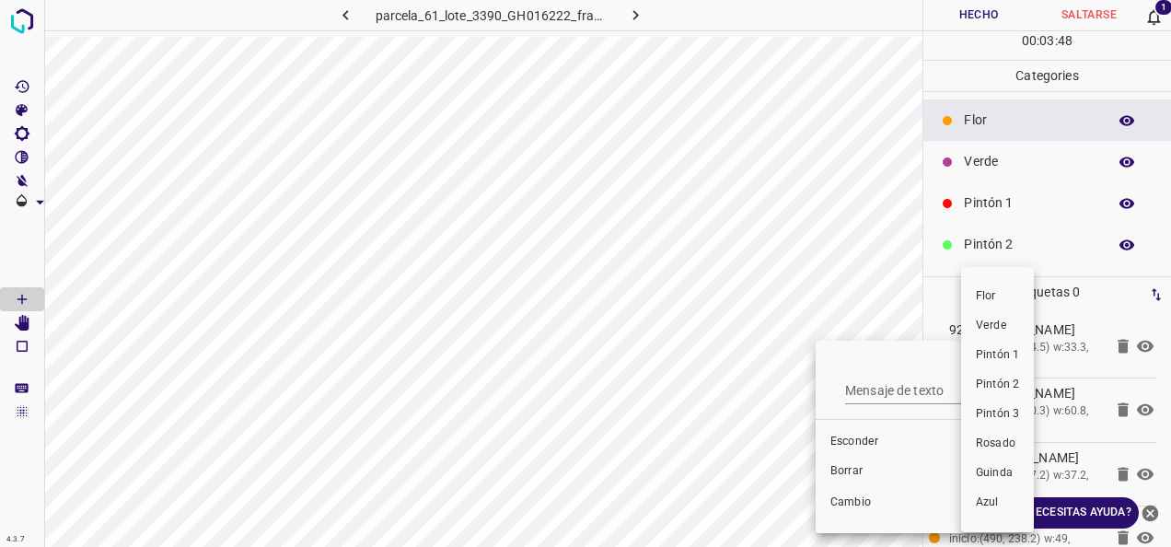
click at [829, 477] on div at bounding box center [585, 273] width 1171 height 547
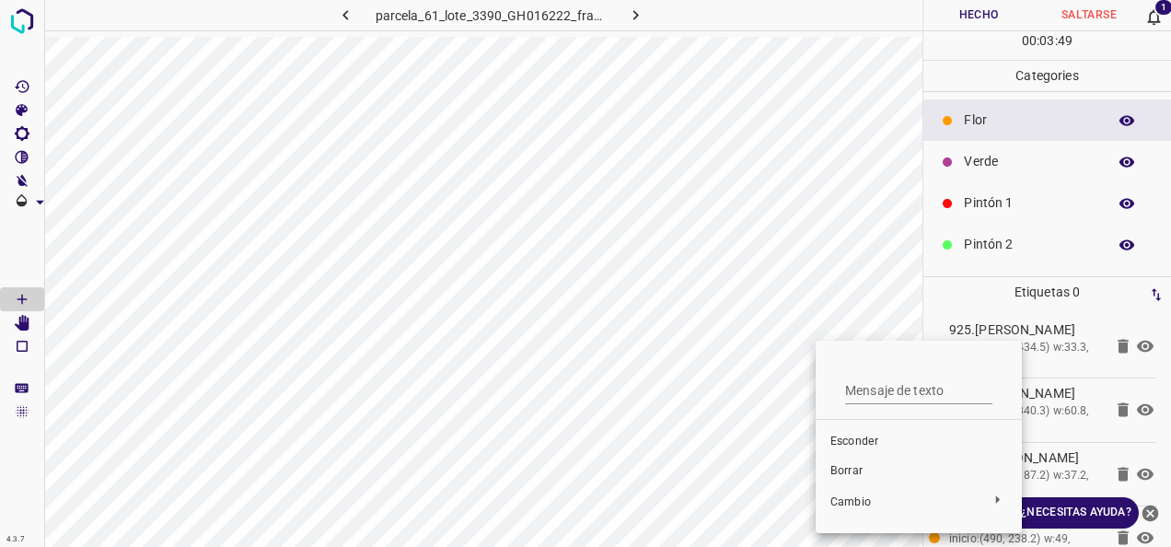
click at [840, 469] on span "Borrar" at bounding box center [918, 471] width 177 height 17
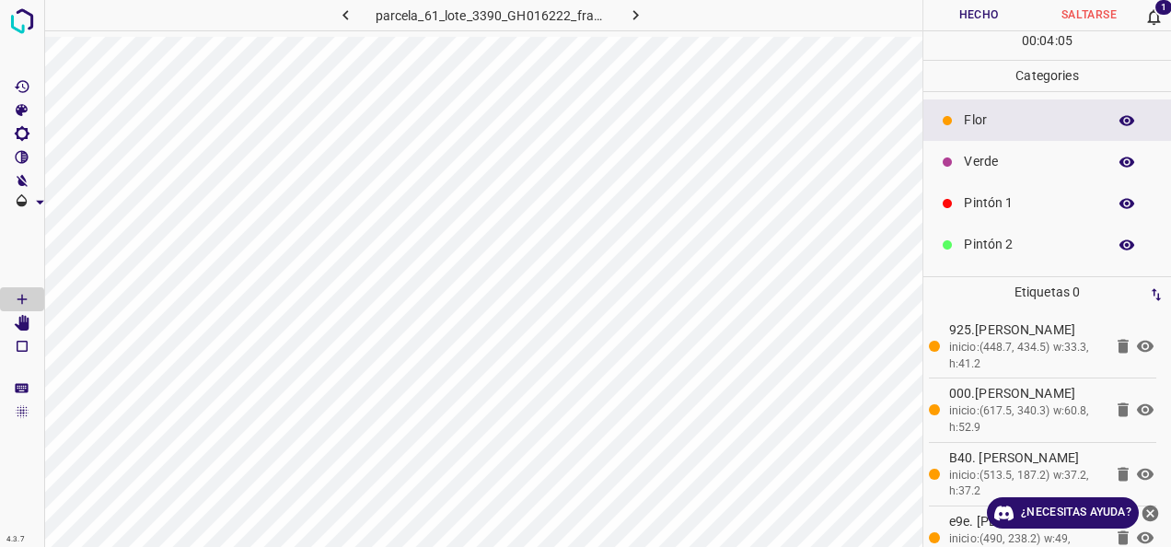
click at [886, 543] on div "4.3.7 parcela_61_lote_3390_GH016222_frame_00045_43510.jpg Hecho Saltarse 1 00 :…" at bounding box center [585, 273] width 1171 height 547
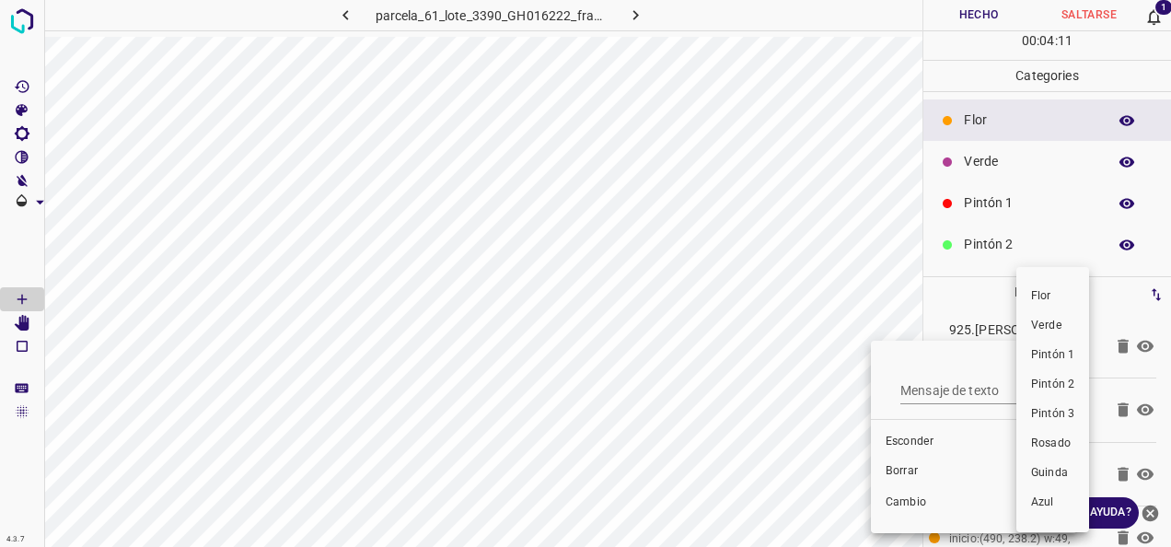
click at [904, 473] on div at bounding box center [585, 273] width 1171 height 547
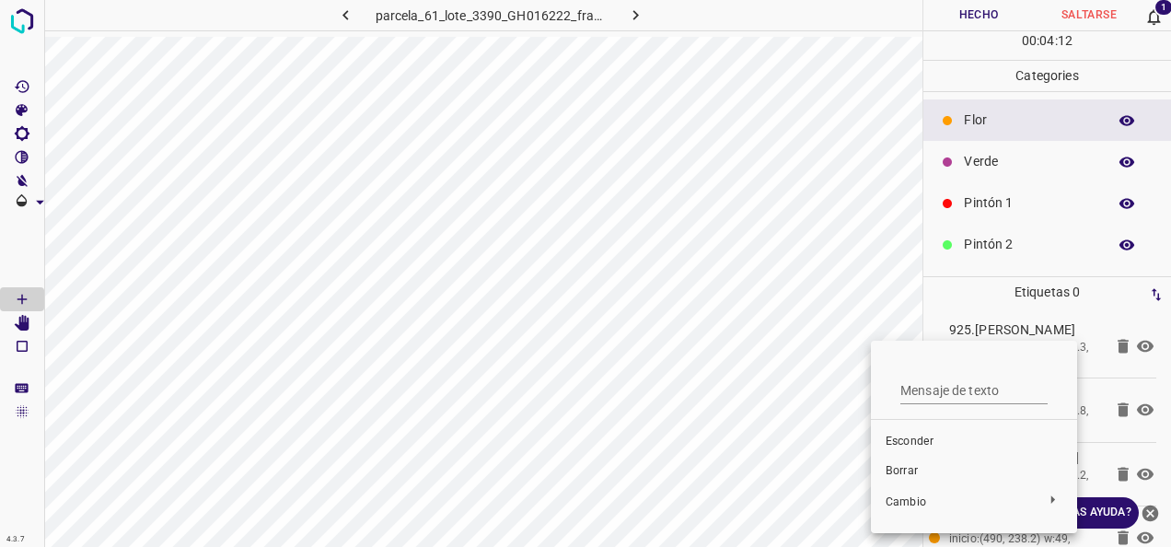
click at [904, 473] on span "Borrar" at bounding box center [974, 471] width 177 height 17
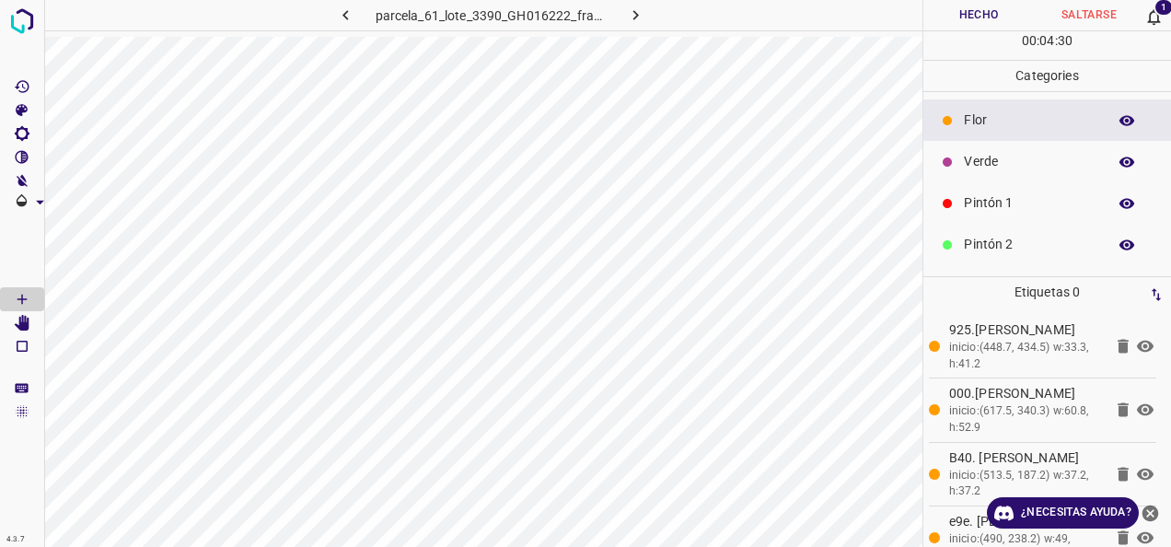
click at [988, 157] on p "Verde" at bounding box center [1030, 161] width 133 height 19
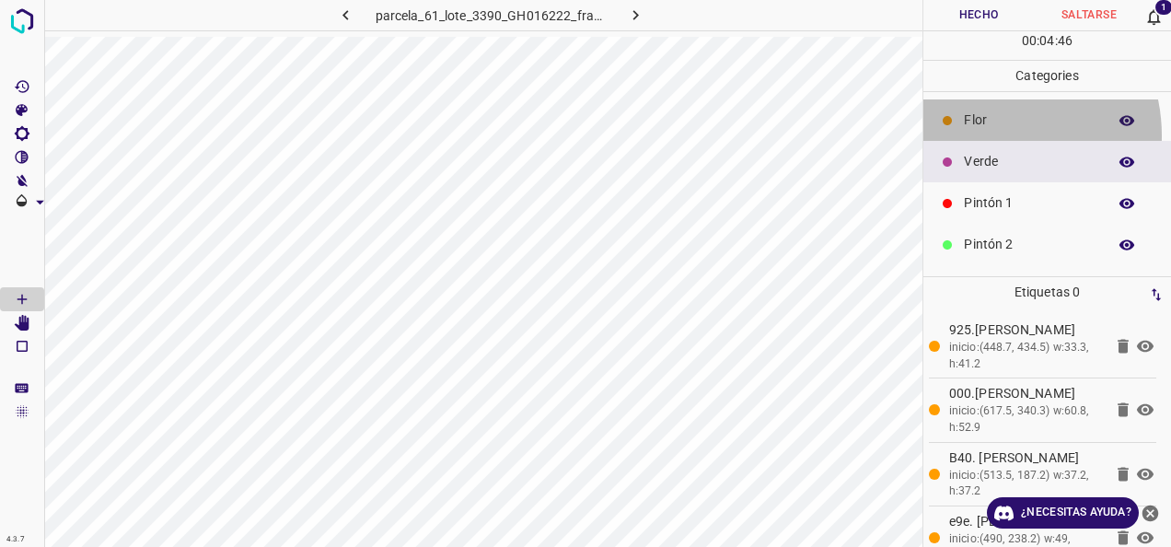
click at [987, 134] on div "Flor" at bounding box center [1047, 119] width 248 height 41
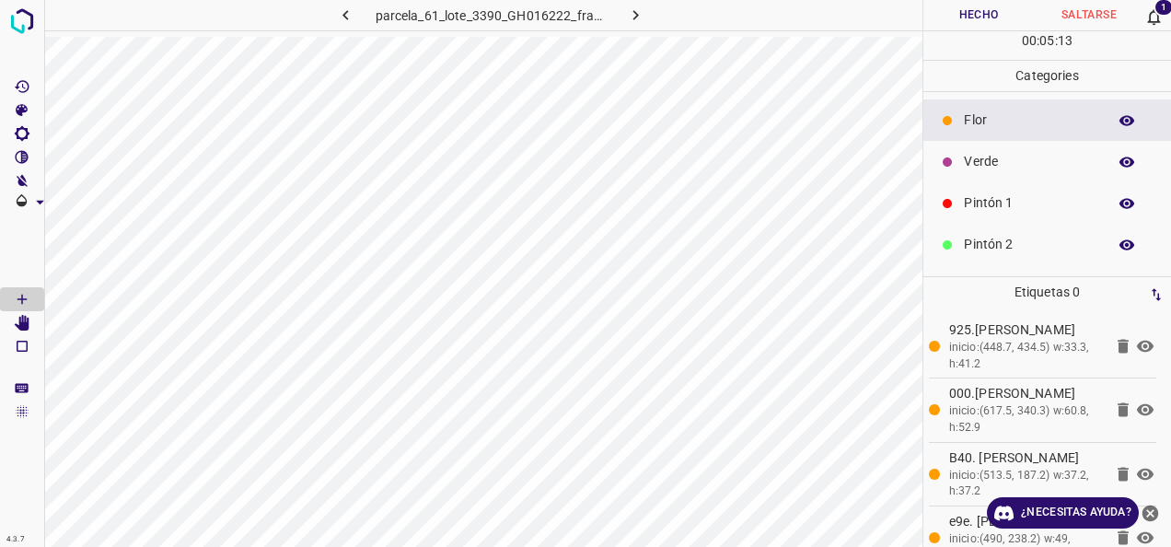
scroll to position [14, 0]
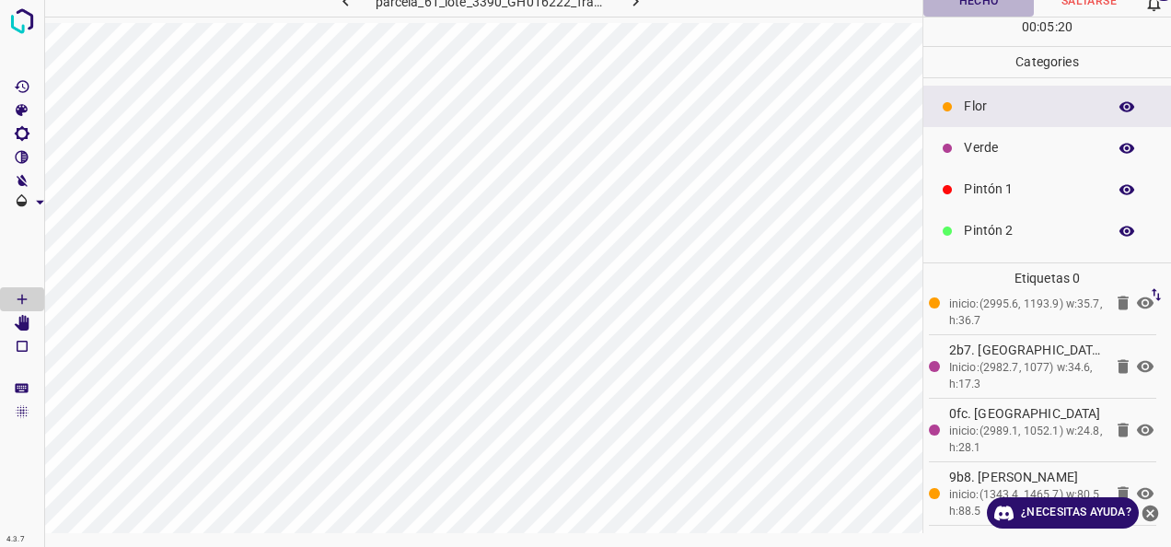
click at [979, 2] on button "Hecho" at bounding box center [978, 1] width 110 height 30
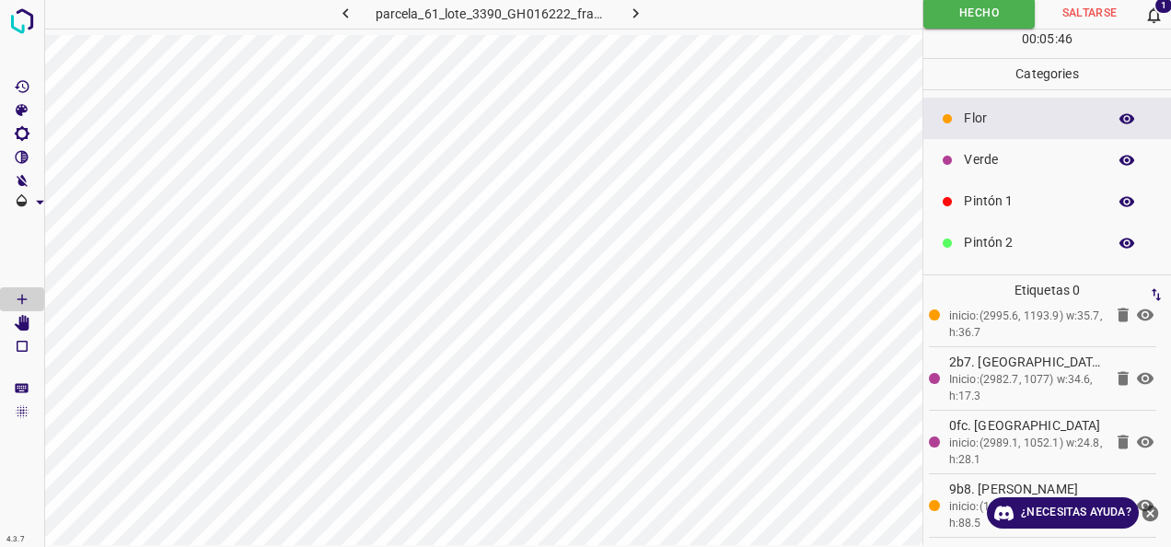
scroll to position [0, 112]
click at [963, 11] on button "Hecho" at bounding box center [978, 13] width 111 height 30
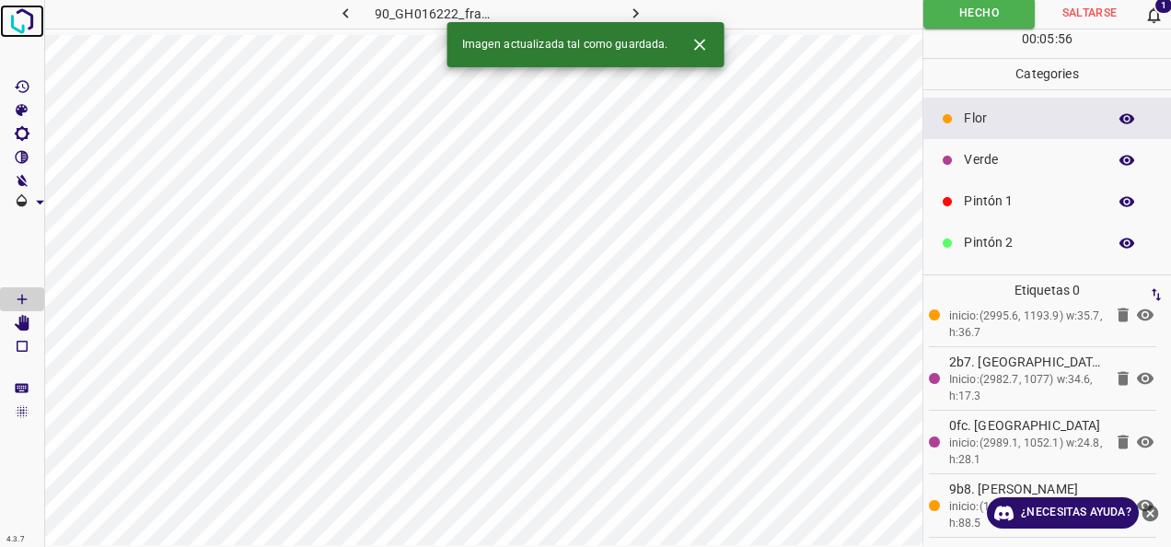
click at [33, 20] on img at bounding box center [22, 21] width 33 height 33
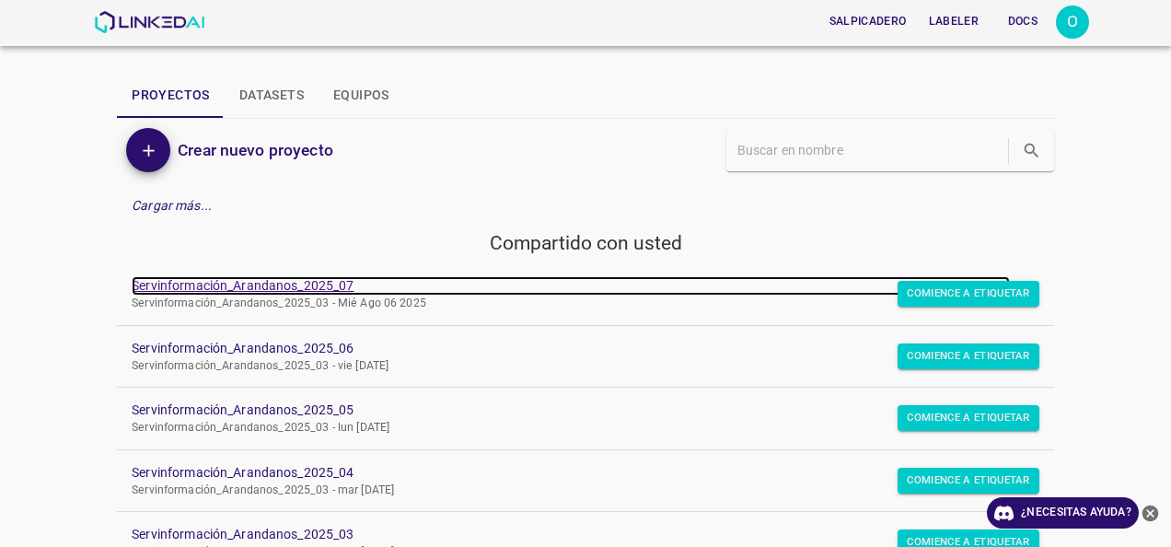
click at [280, 286] on link "Servinformación_Arandanos_2025_07" at bounding box center [571, 285] width 878 height 19
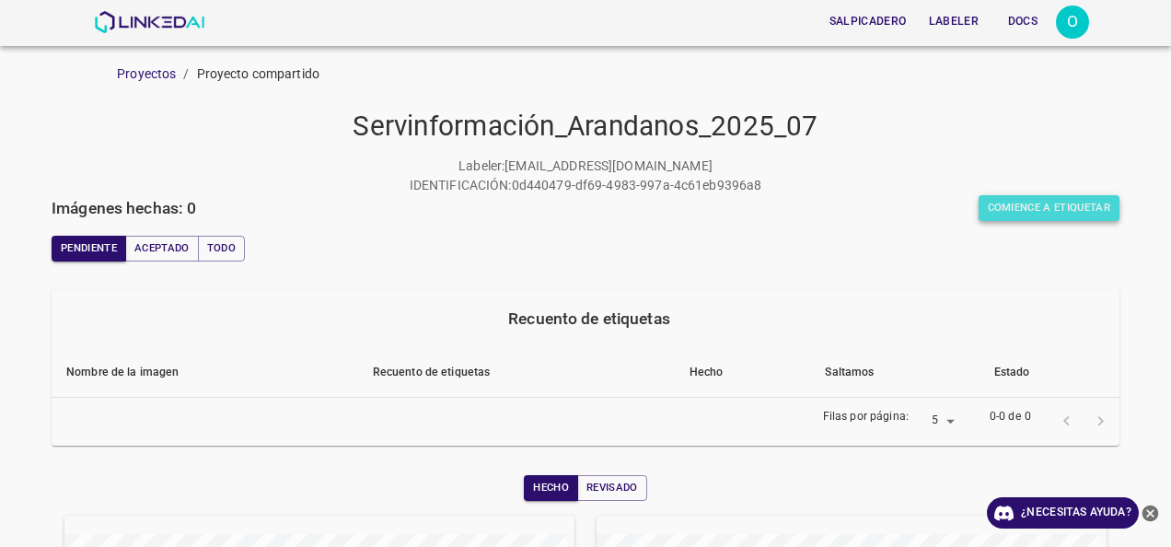
click at [1019, 210] on button "Comience a etiquetar" at bounding box center [1050, 208] width 142 height 26
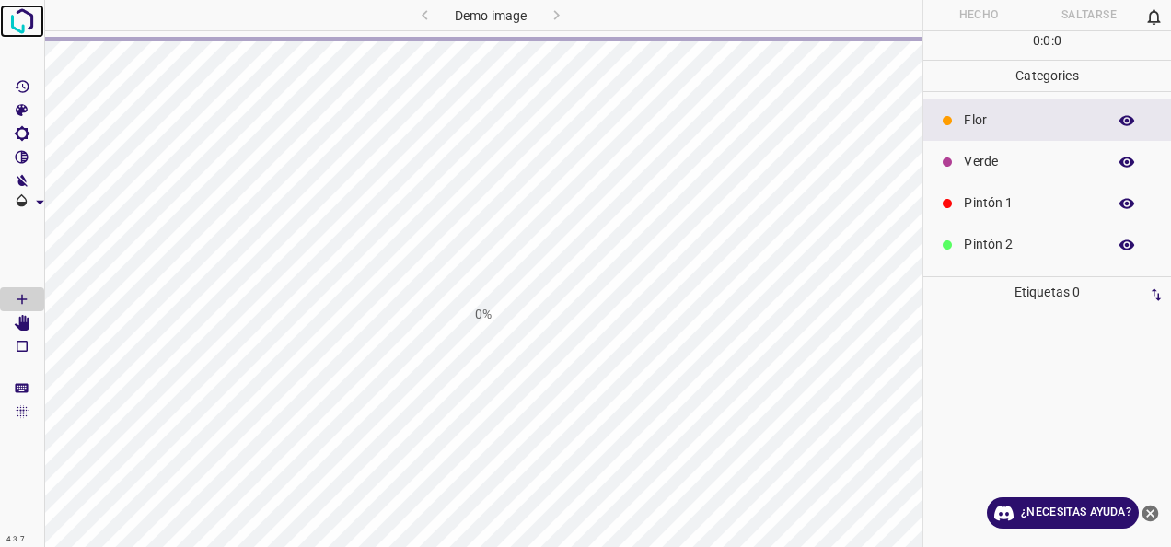
click at [27, 21] on img at bounding box center [22, 21] width 33 height 33
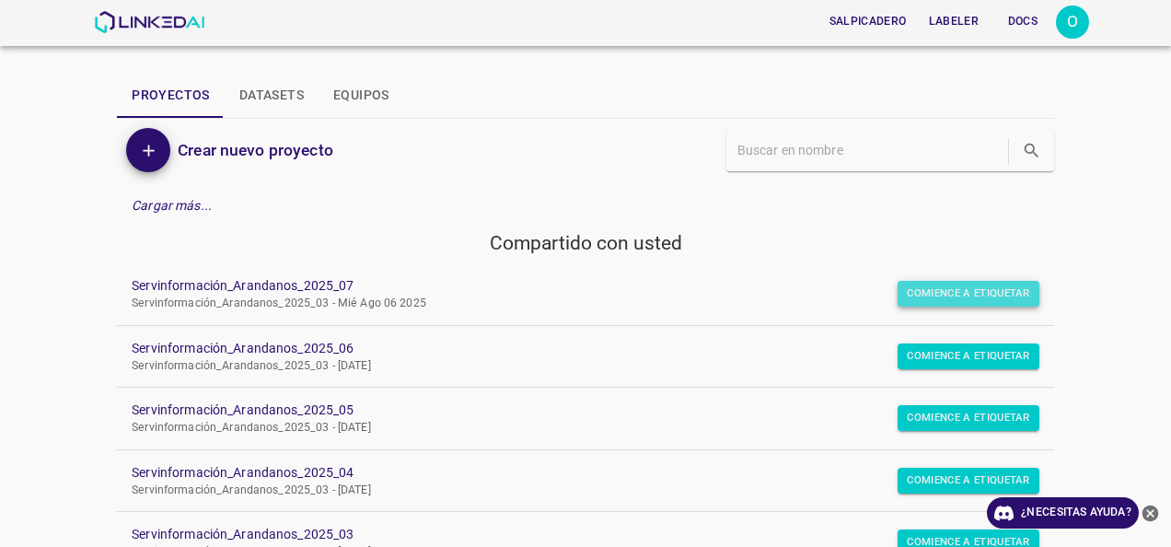
click at [954, 284] on button "Comience a etiquetar" at bounding box center [969, 294] width 142 height 26
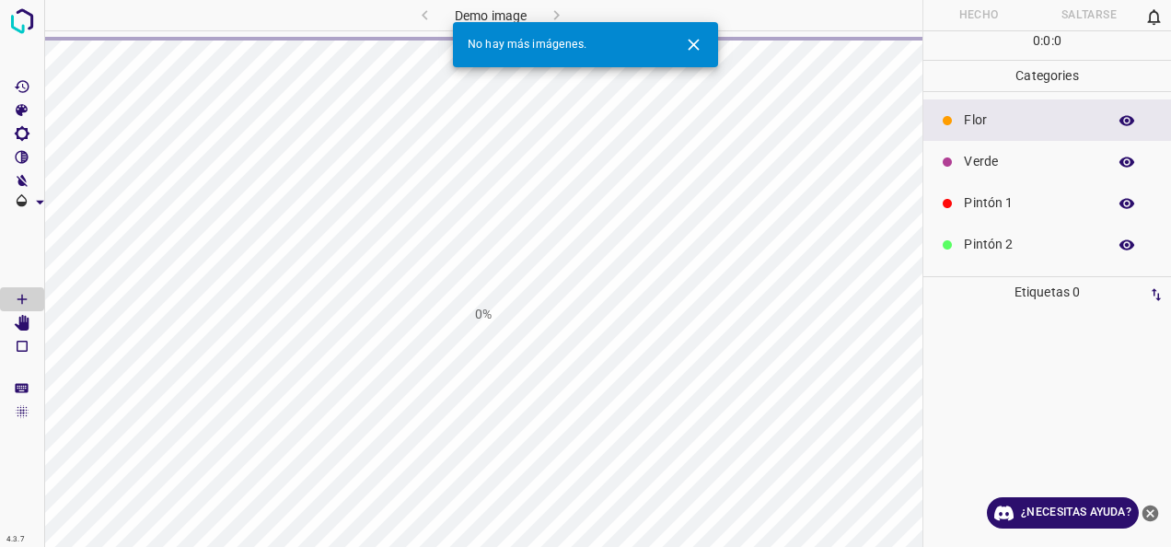
click at [696, 46] on icon "Cerrar" at bounding box center [693, 44] width 11 height 11
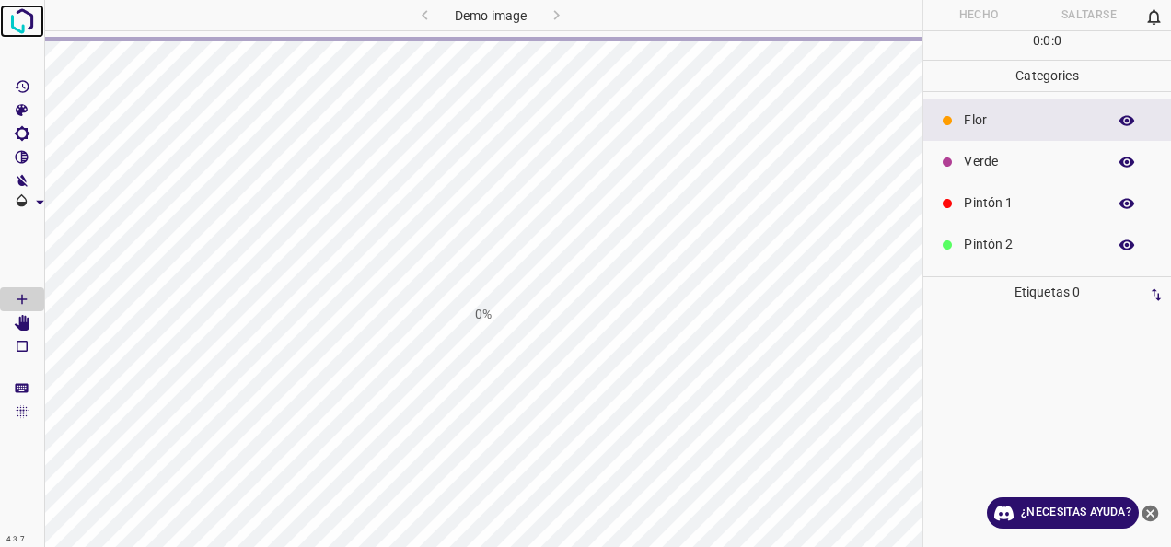
click at [27, 15] on img at bounding box center [22, 21] width 33 height 33
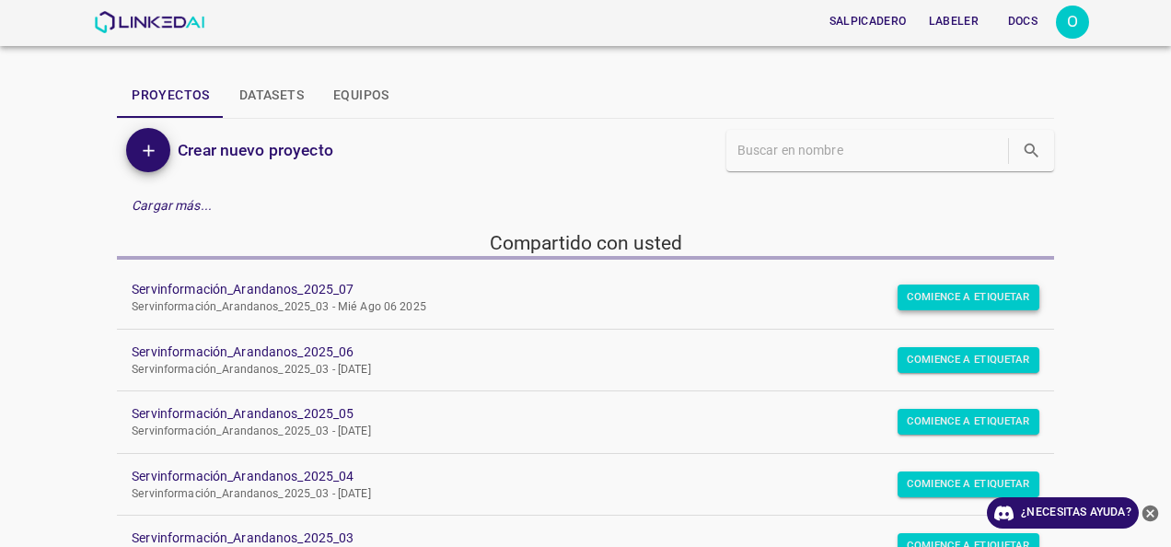
click at [942, 304] on button "Comience a etiquetar" at bounding box center [969, 297] width 142 height 26
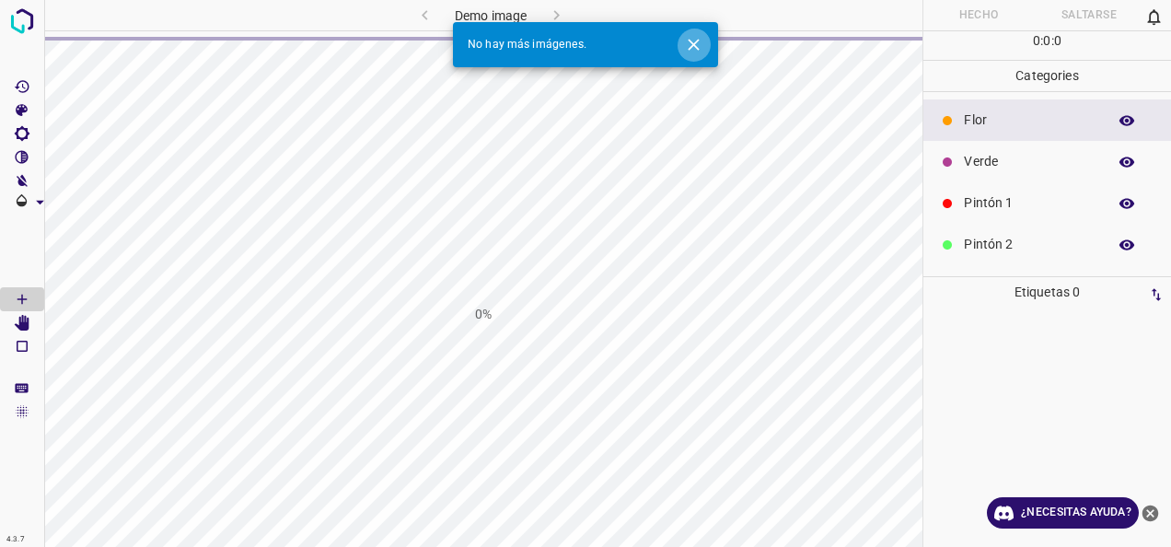
click at [690, 41] on icon "Cerrar" at bounding box center [693, 44] width 11 height 11
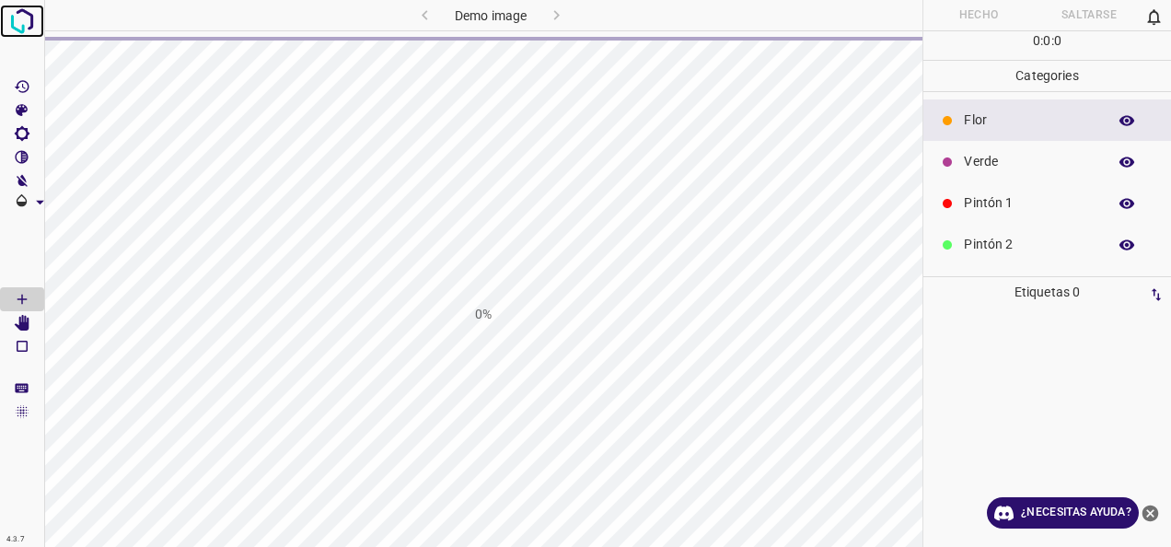
click at [22, 29] on img at bounding box center [22, 21] width 33 height 33
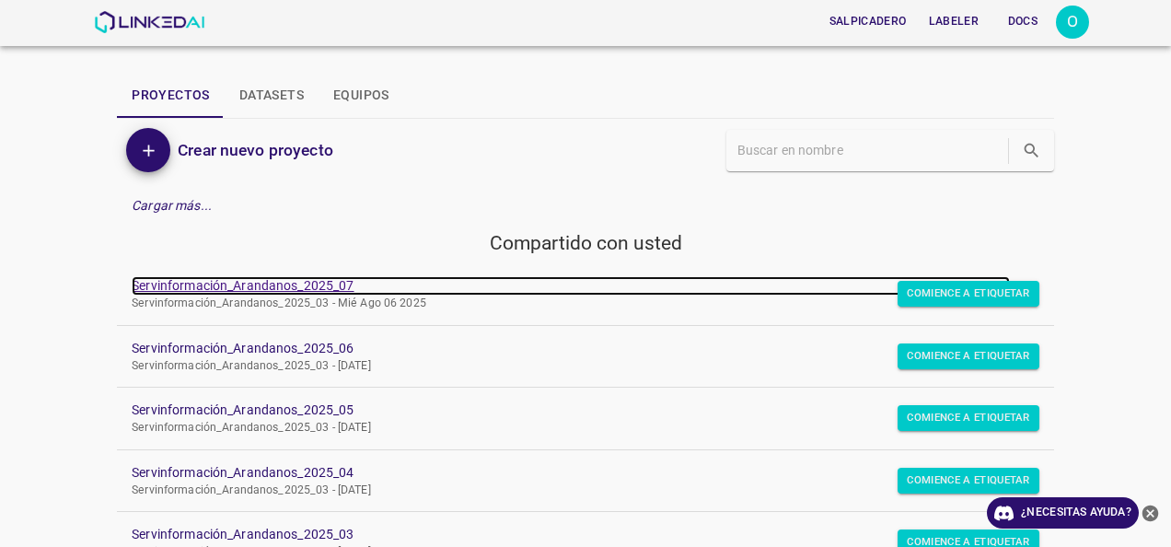
click at [317, 294] on link "Servinformación_Arandanos_2025_07" at bounding box center [571, 285] width 878 height 19
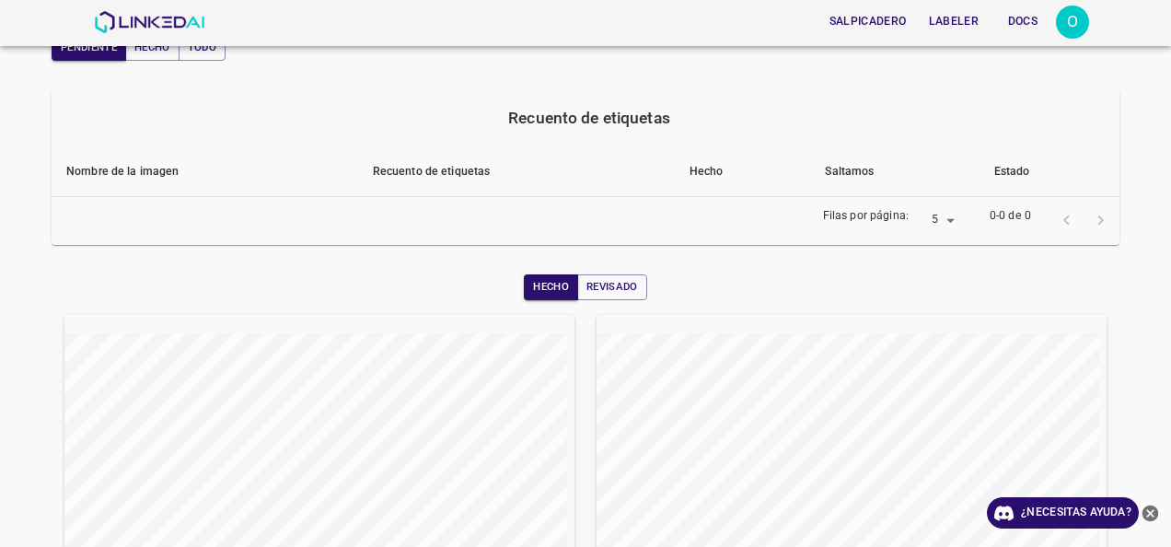
scroll to position [17, 0]
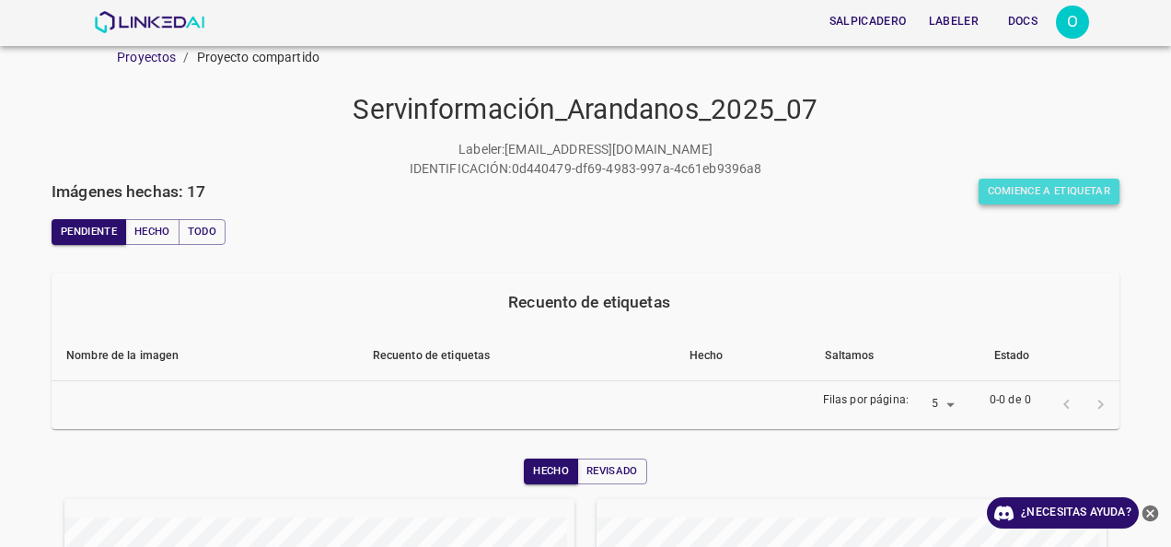
click at [1044, 179] on button "Comience a etiquetar" at bounding box center [1050, 192] width 142 height 26
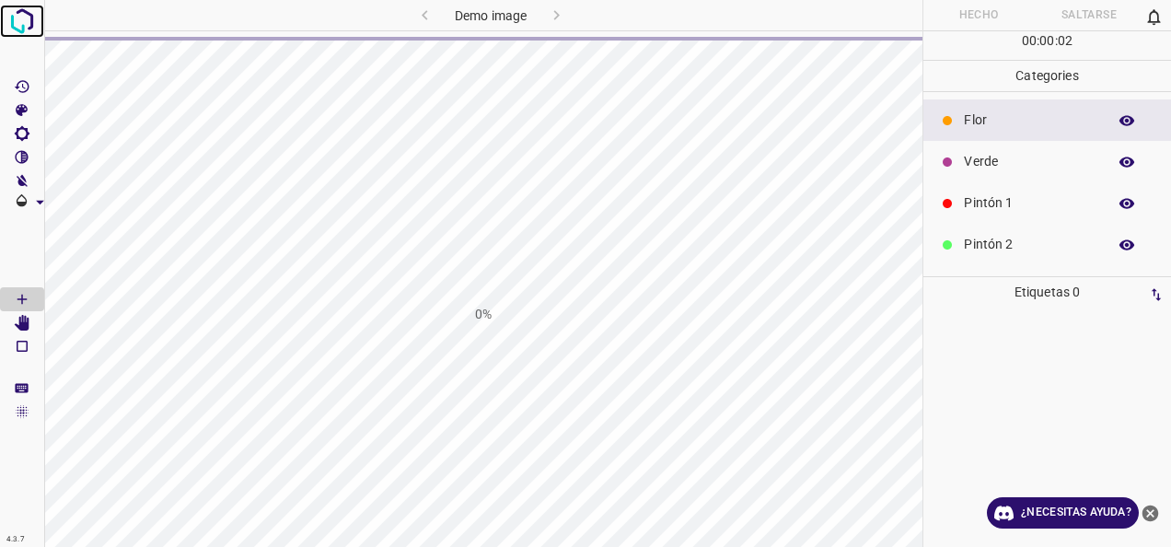
click at [27, 23] on img at bounding box center [22, 21] width 33 height 33
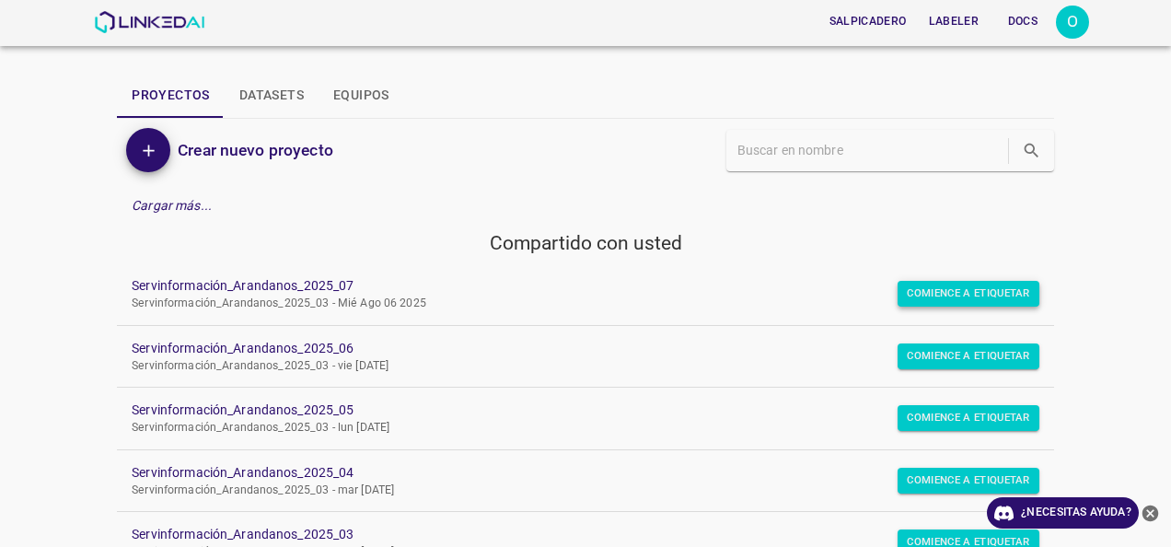
click at [956, 291] on button "Comience a etiquetar" at bounding box center [969, 294] width 142 height 26
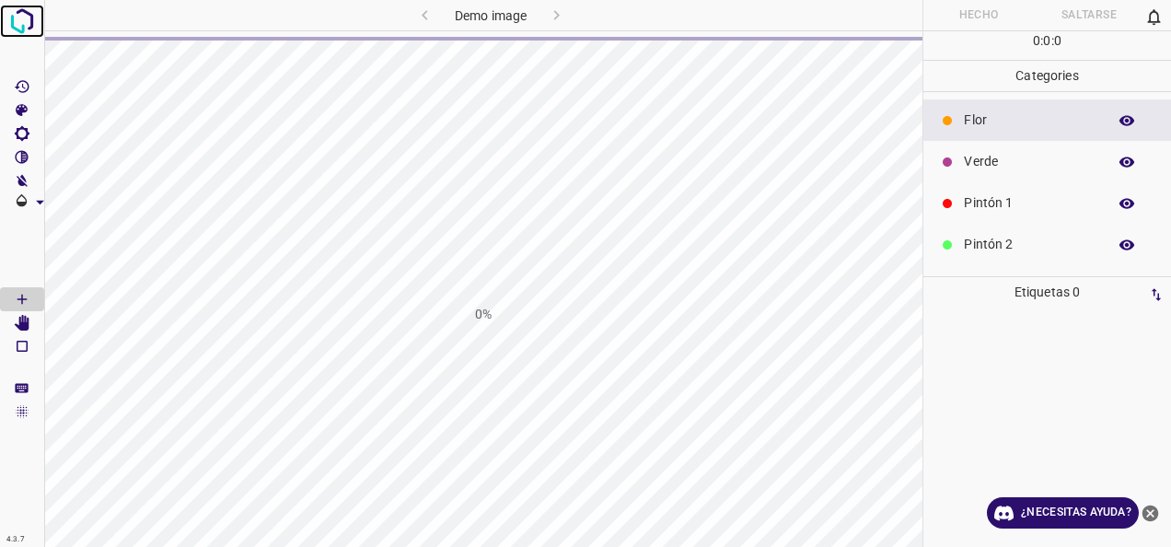
click at [28, 25] on img at bounding box center [22, 21] width 33 height 33
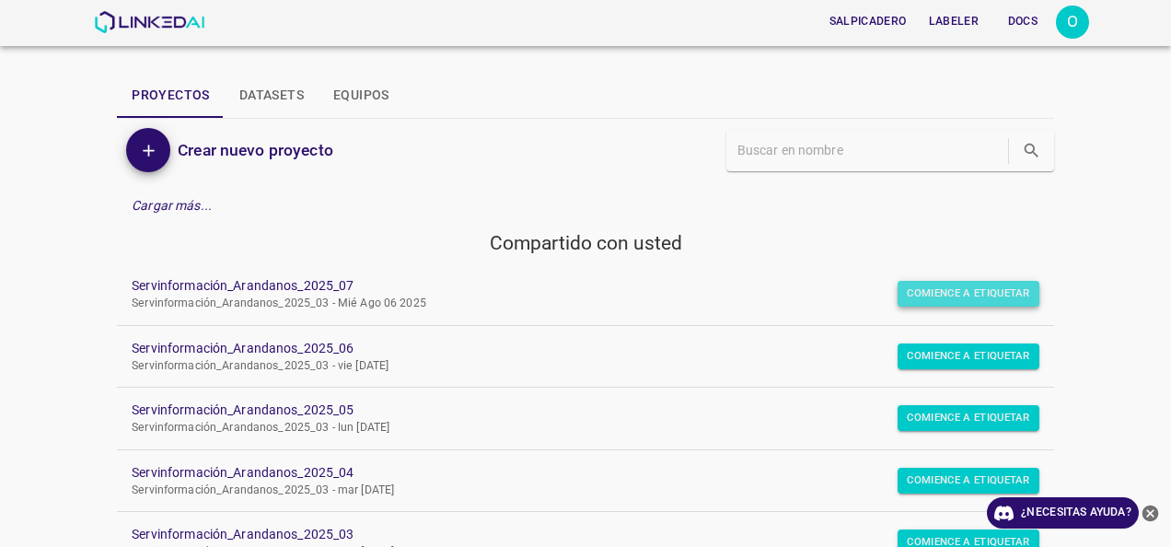
click at [957, 291] on button "Comience a etiquetar" at bounding box center [969, 294] width 142 height 26
click at [951, 296] on button "Comience a etiquetar" at bounding box center [969, 294] width 142 height 26
